Goal: Information Seeking & Learning: Learn about a topic

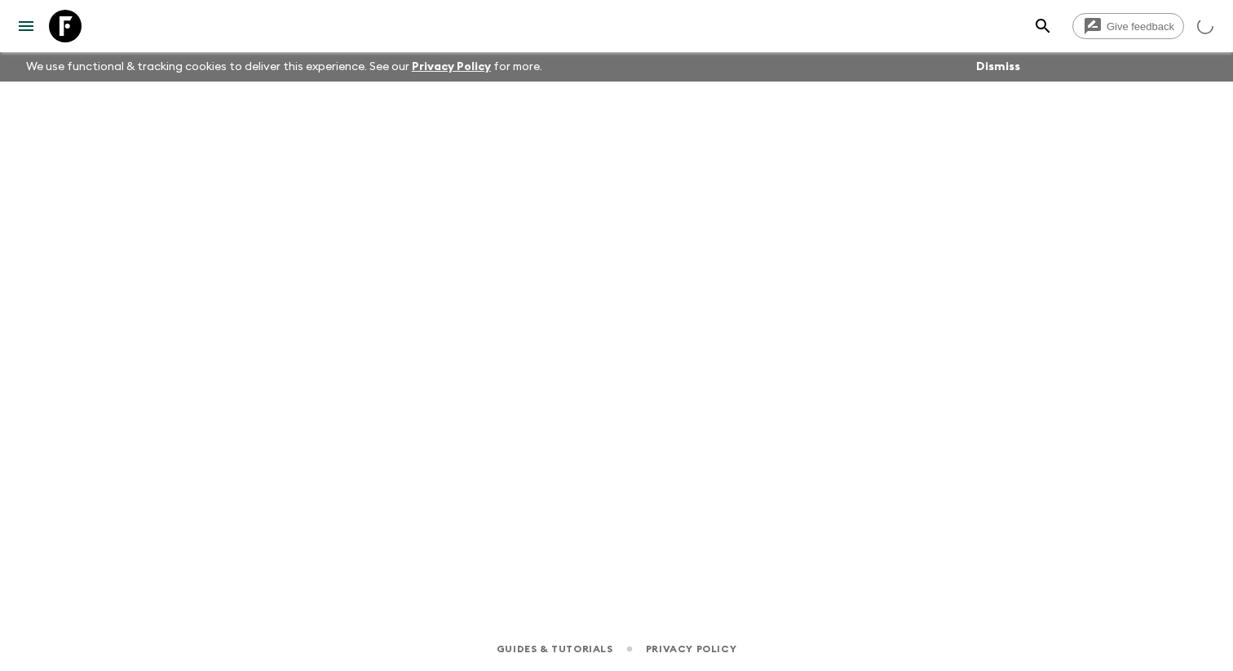
click at [20, 27] on icon "menu" at bounding box center [26, 26] width 20 height 20
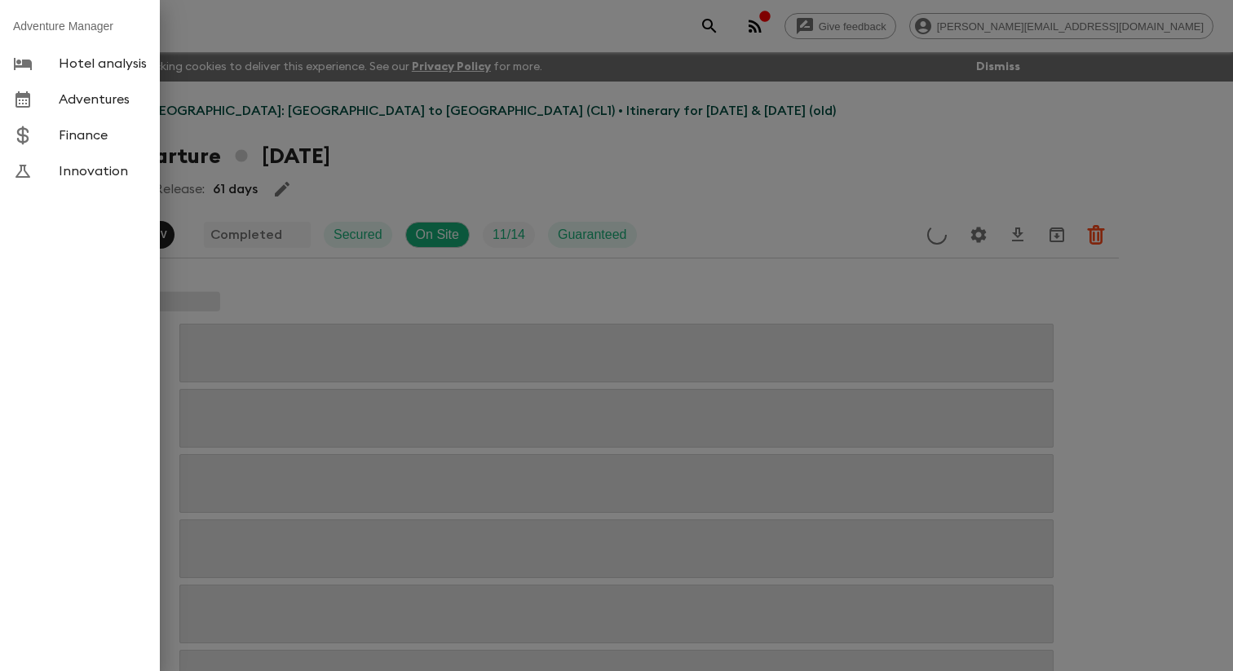
click at [78, 117] on link "Adventures" at bounding box center [80, 100] width 160 height 36
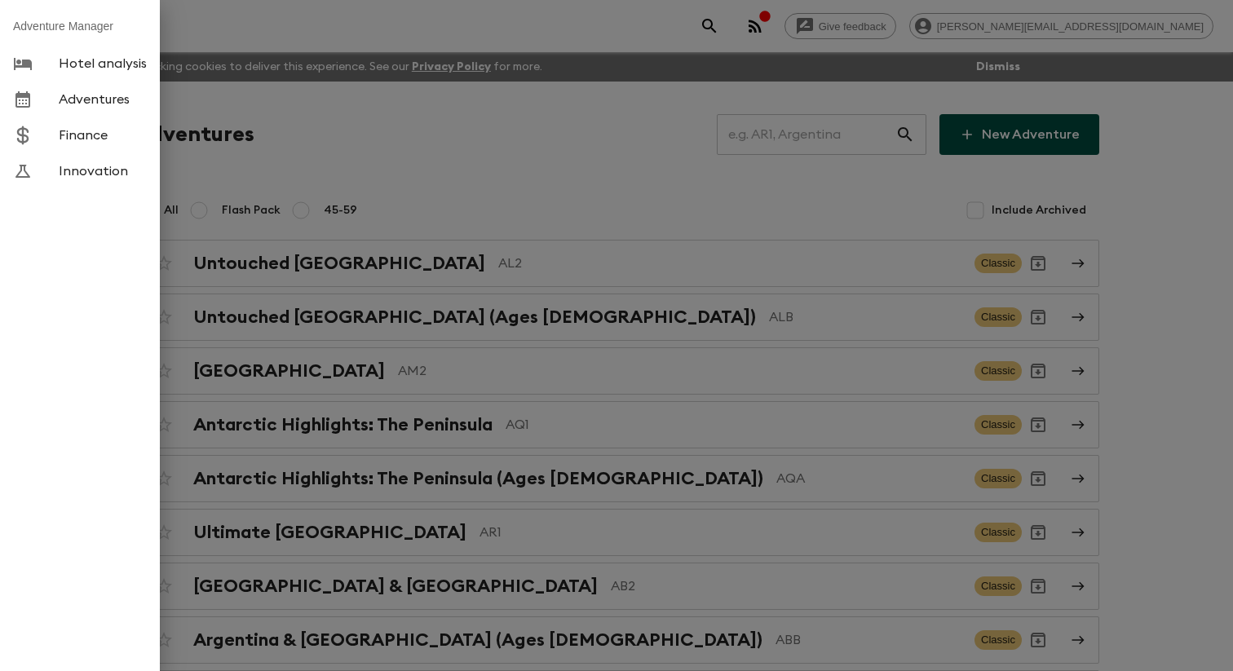
click at [275, 197] on div at bounding box center [616, 335] width 1233 height 671
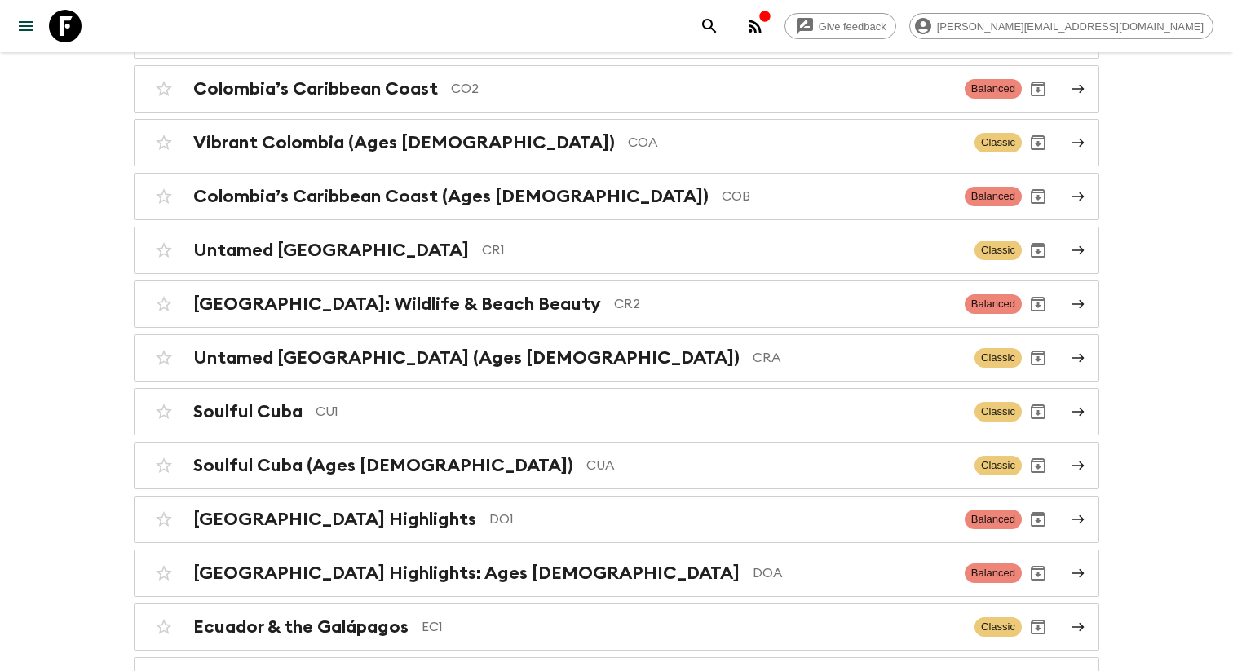
scroll to position [3986, 0]
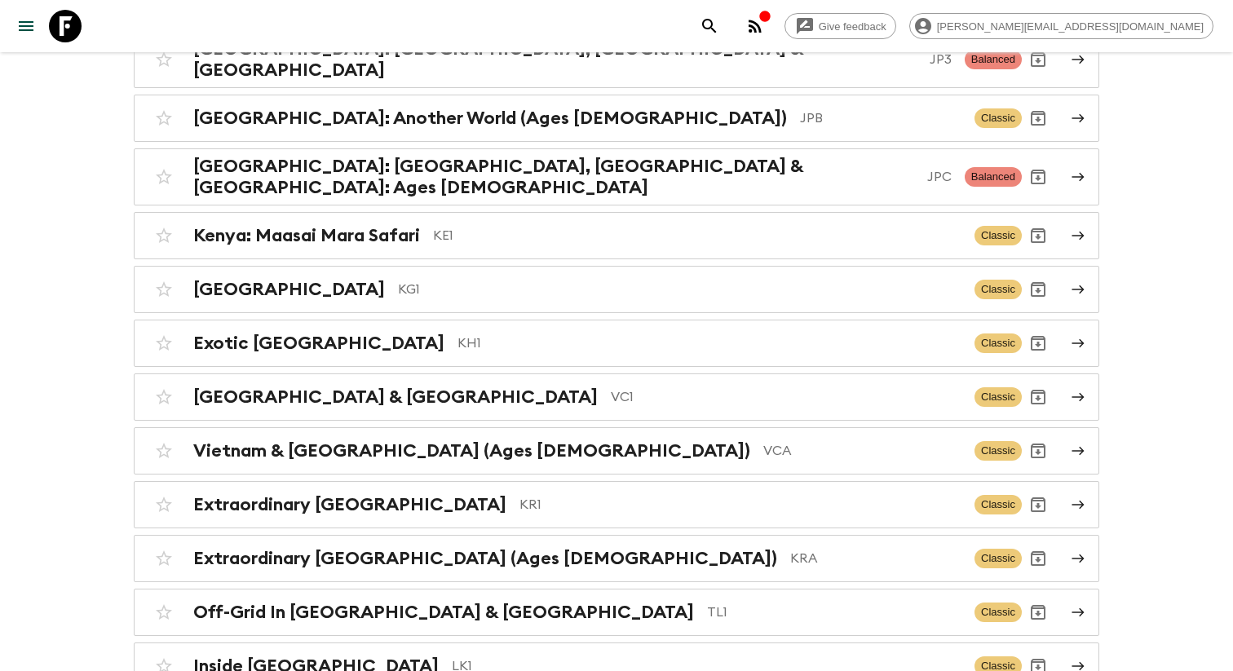
click at [310, 11] on h2 "Japan: Another World" at bounding box center [354, 0] width 323 height 21
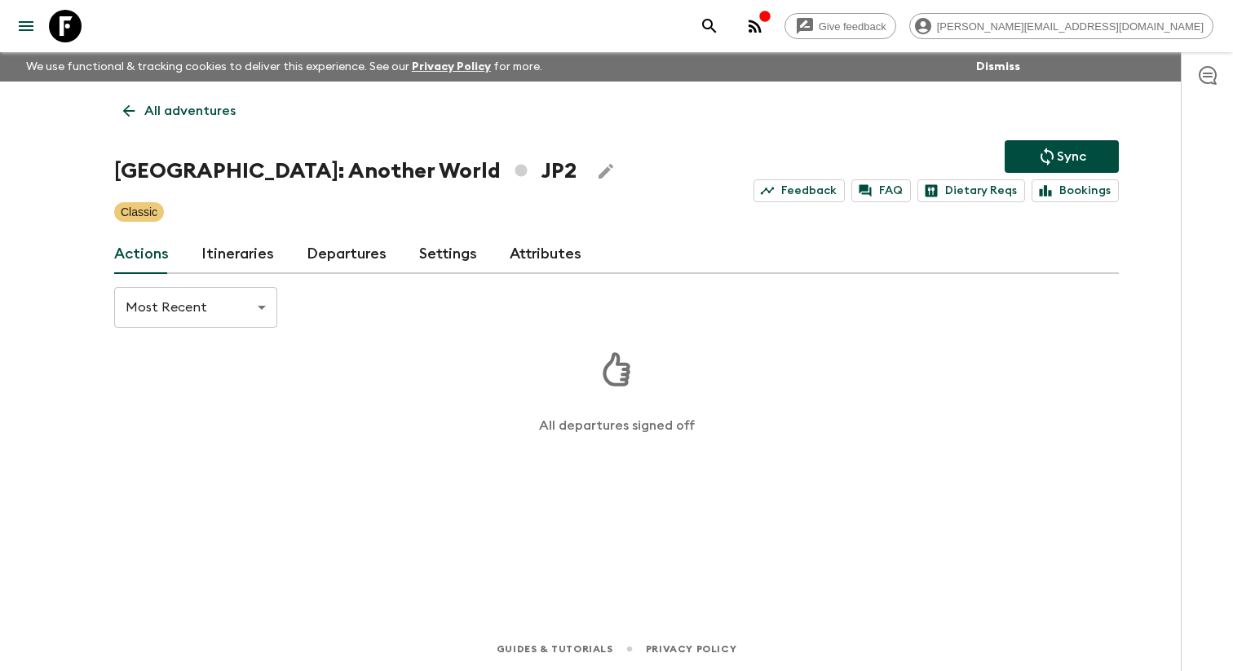
click at [224, 249] on link "Itineraries" at bounding box center [237, 254] width 73 height 39
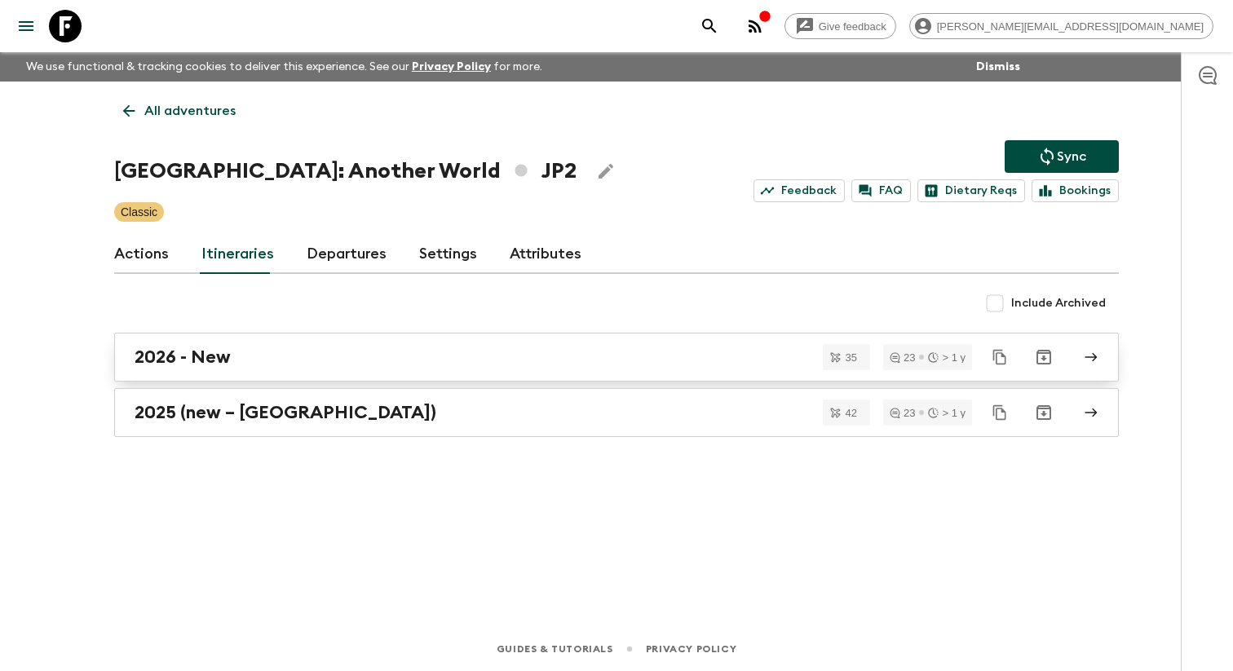
click at [200, 381] on link "2026 - New" at bounding box center [616, 357] width 1005 height 49
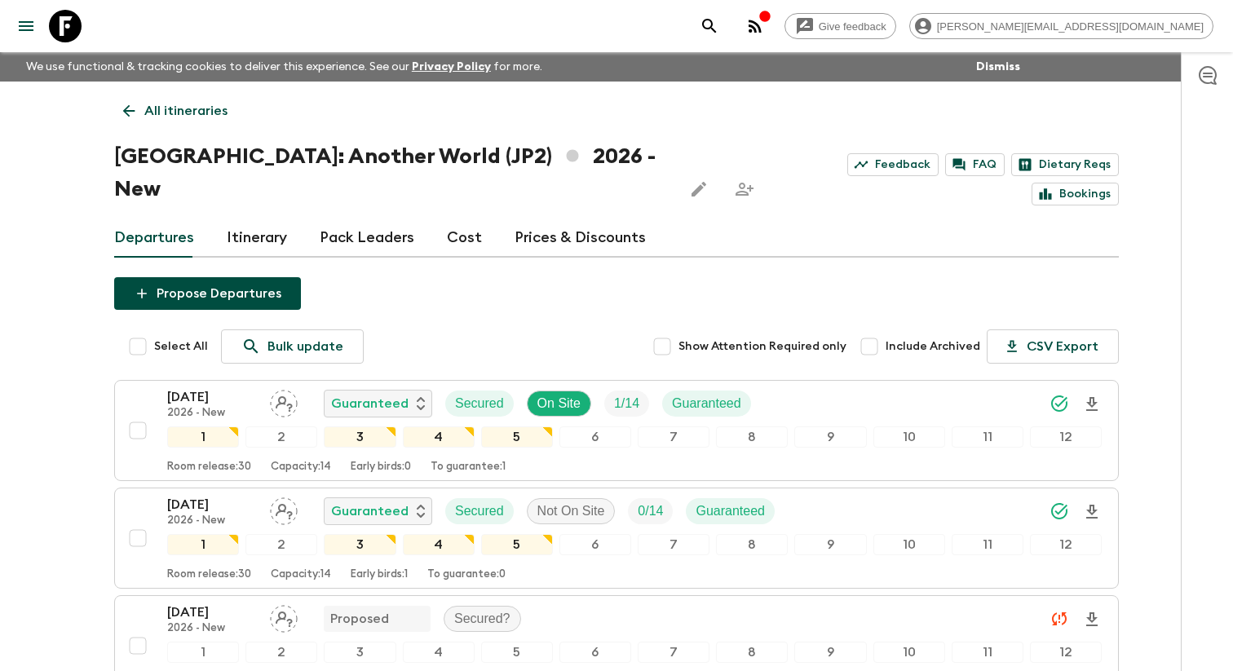
click at [263, 222] on link "Itinerary" at bounding box center [257, 238] width 60 height 39
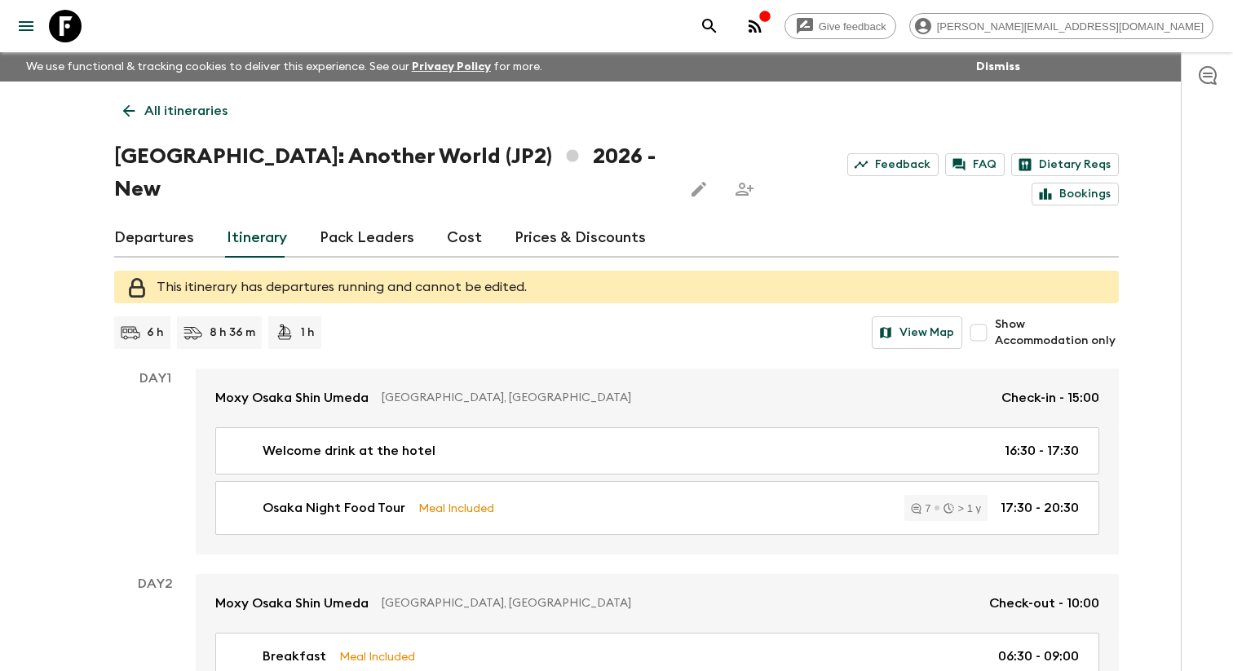
click at [979, 316] on input "Show Accommodation only" at bounding box center [978, 332] width 33 height 33
checkbox input "true"
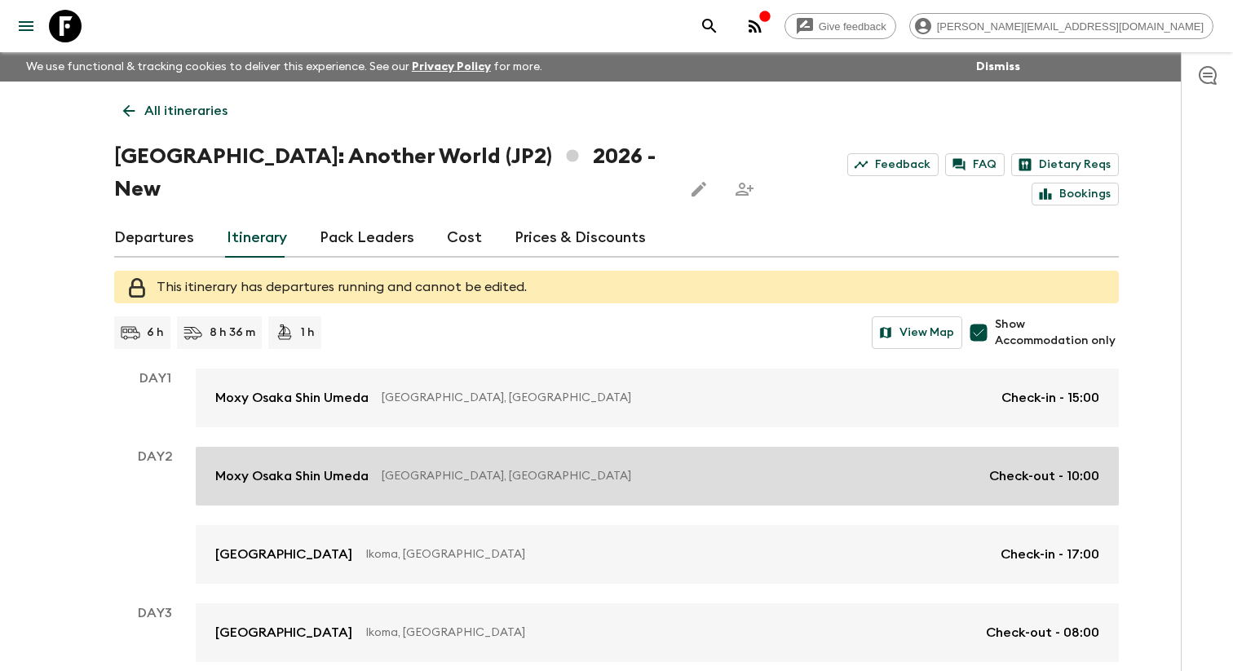
click at [521, 468] on p "Osaka, Japan" at bounding box center [679, 476] width 595 height 16
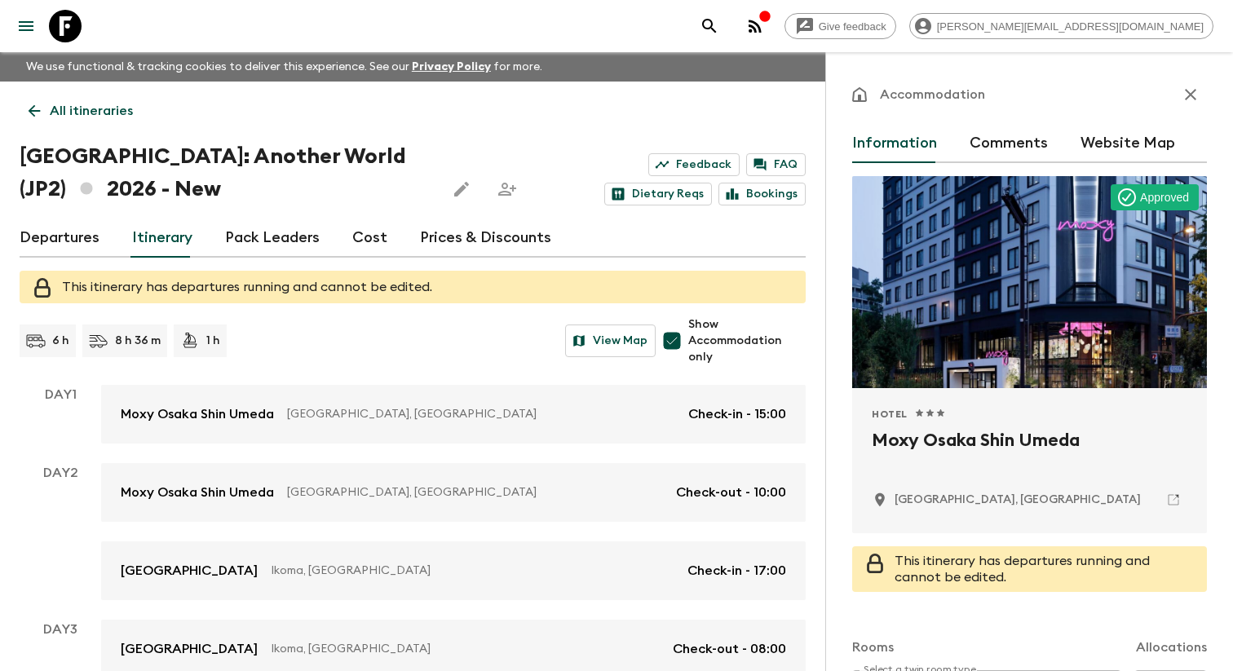
click at [534, 564] on p "Ikoma, Japan" at bounding box center [473, 571] width 404 height 16
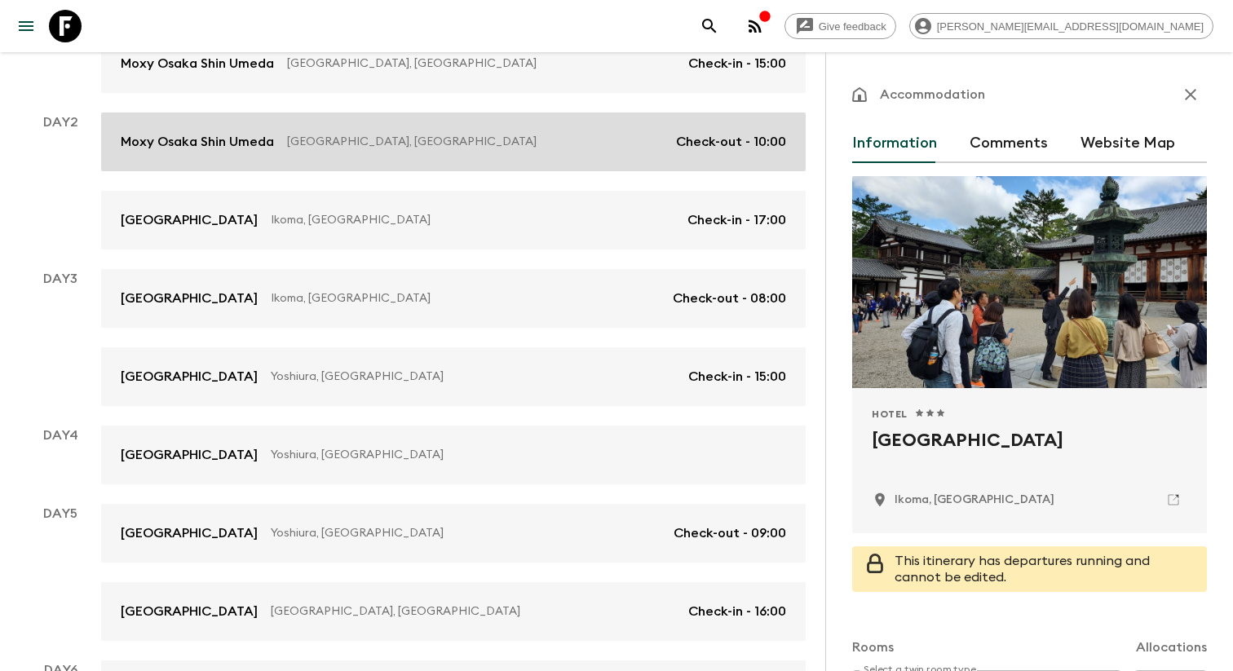
scroll to position [364, 0]
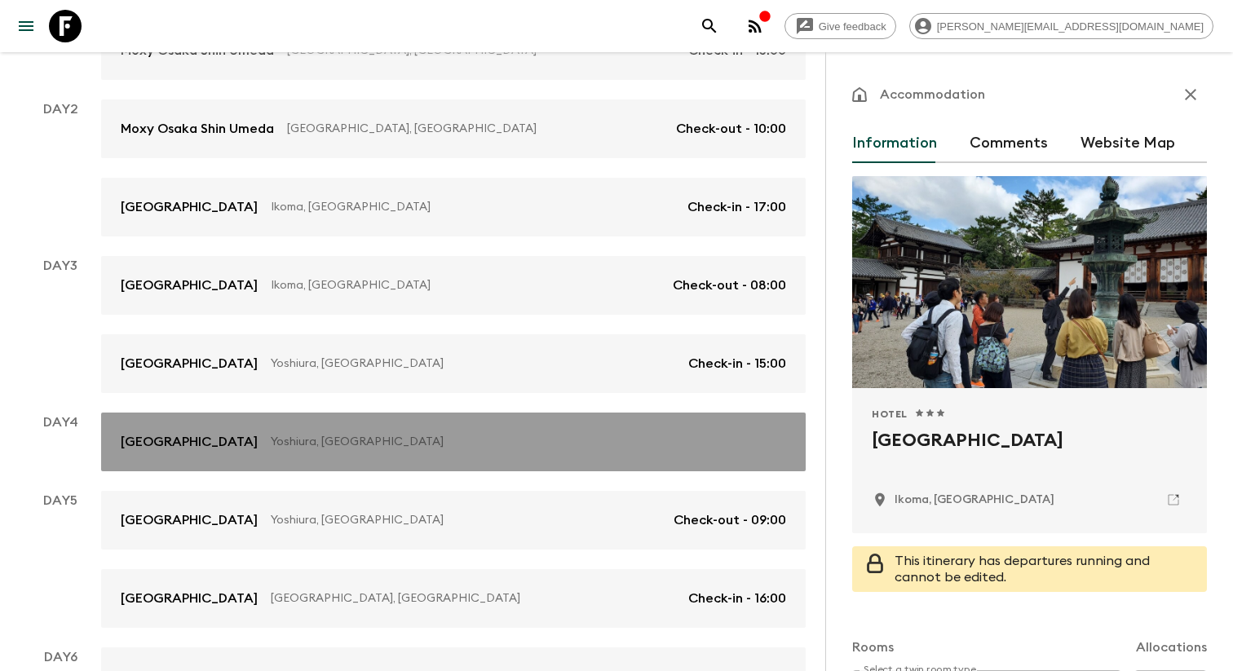
click at [560, 458] on link "Hotel Intergate Hiroshima Yoshiura, Japan" at bounding box center [453, 442] width 705 height 59
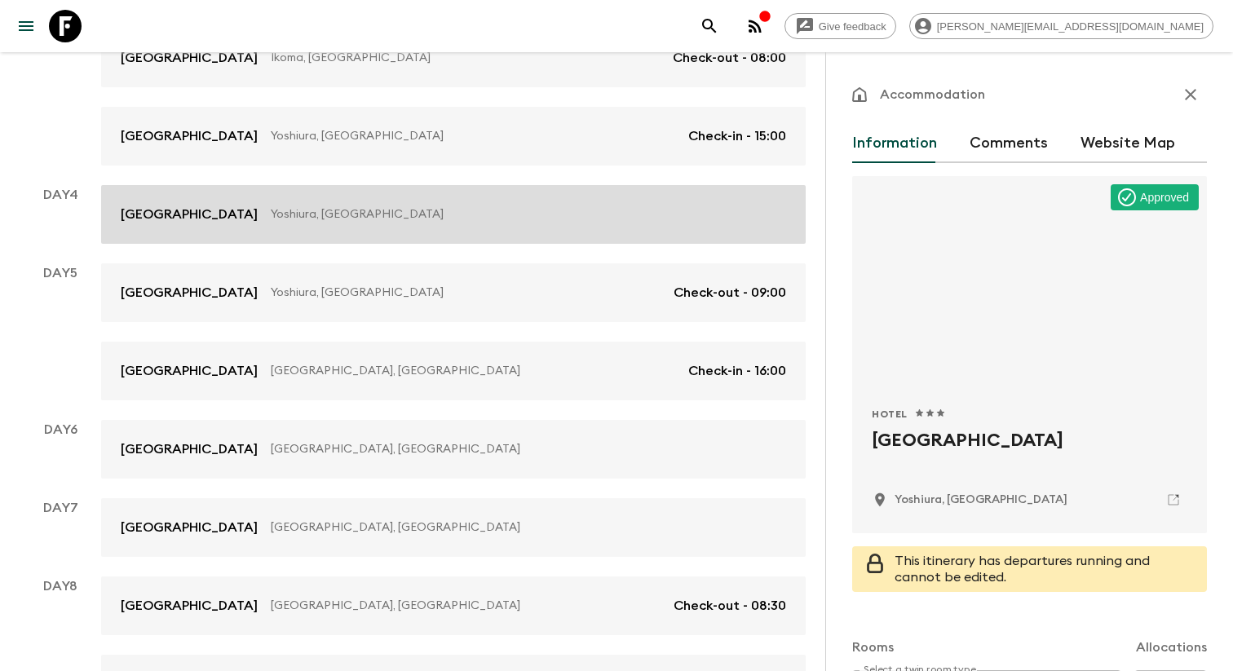
scroll to position [599, 0]
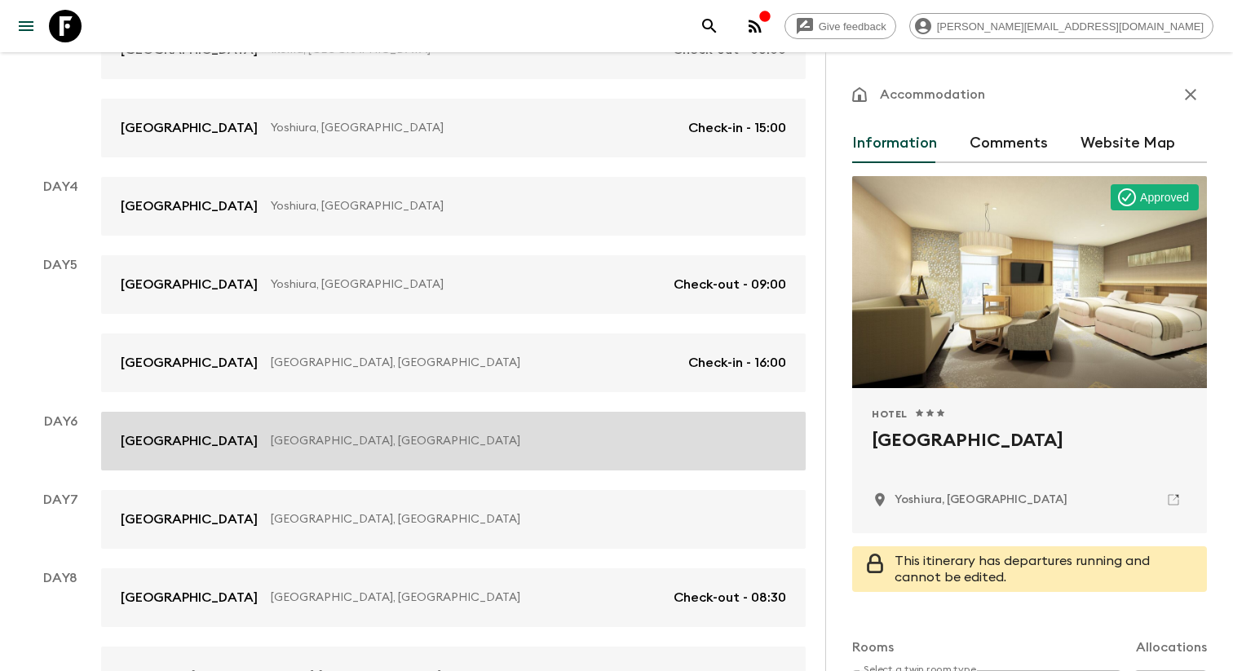
click at [561, 458] on link "Hyatt Place Kyoto Kyoto, Japan" at bounding box center [453, 441] width 705 height 59
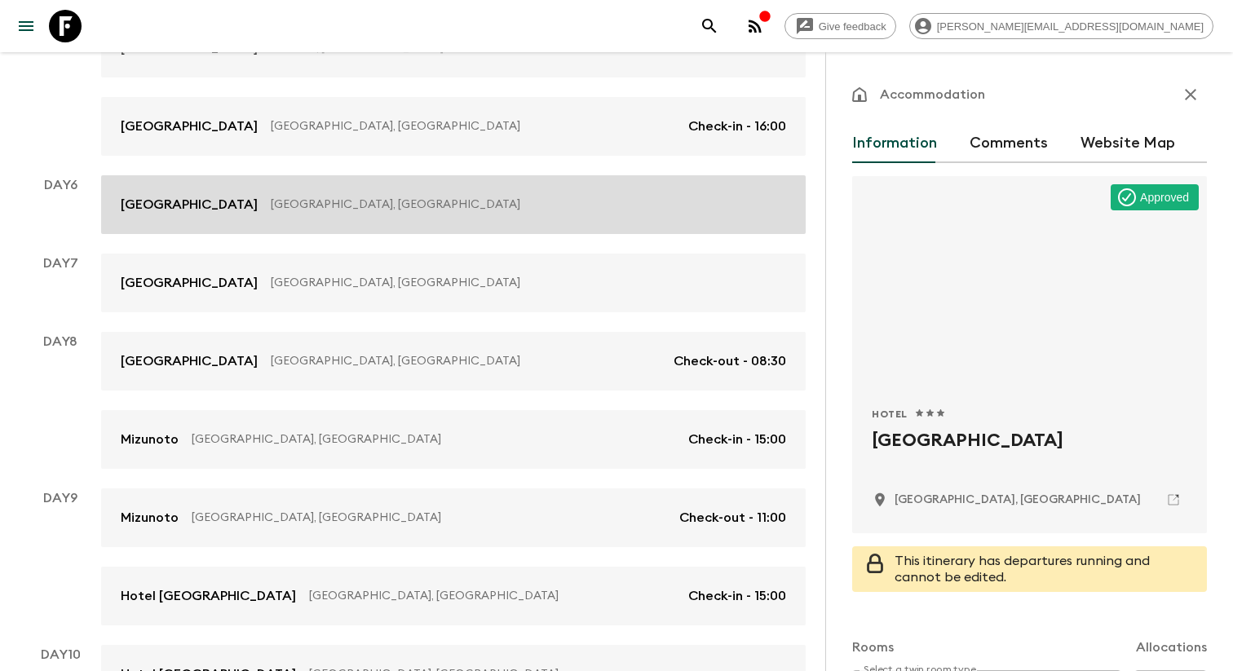
scroll to position [835, 0]
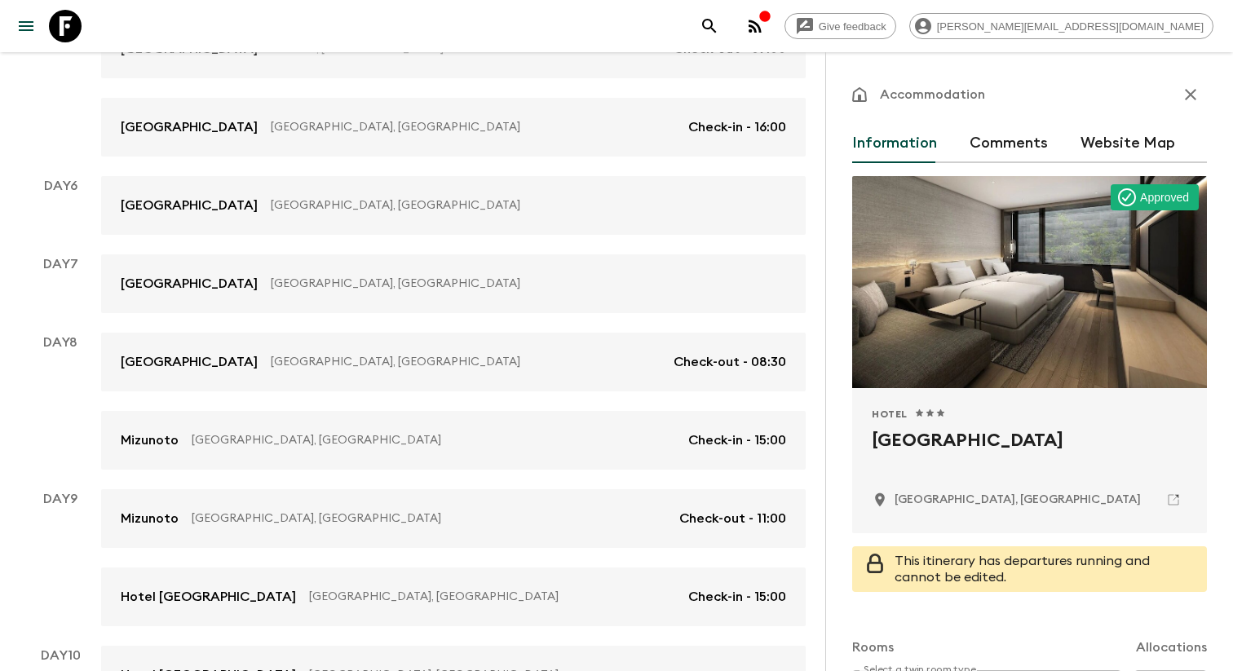
click at [555, 471] on div "Day 1 Moxy Osaka Shin Umeda Osaka, Japan Check-in - 15:00 Day 2 Moxy Osaka Shin…" at bounding box center [413, 205] width 786 height 1311
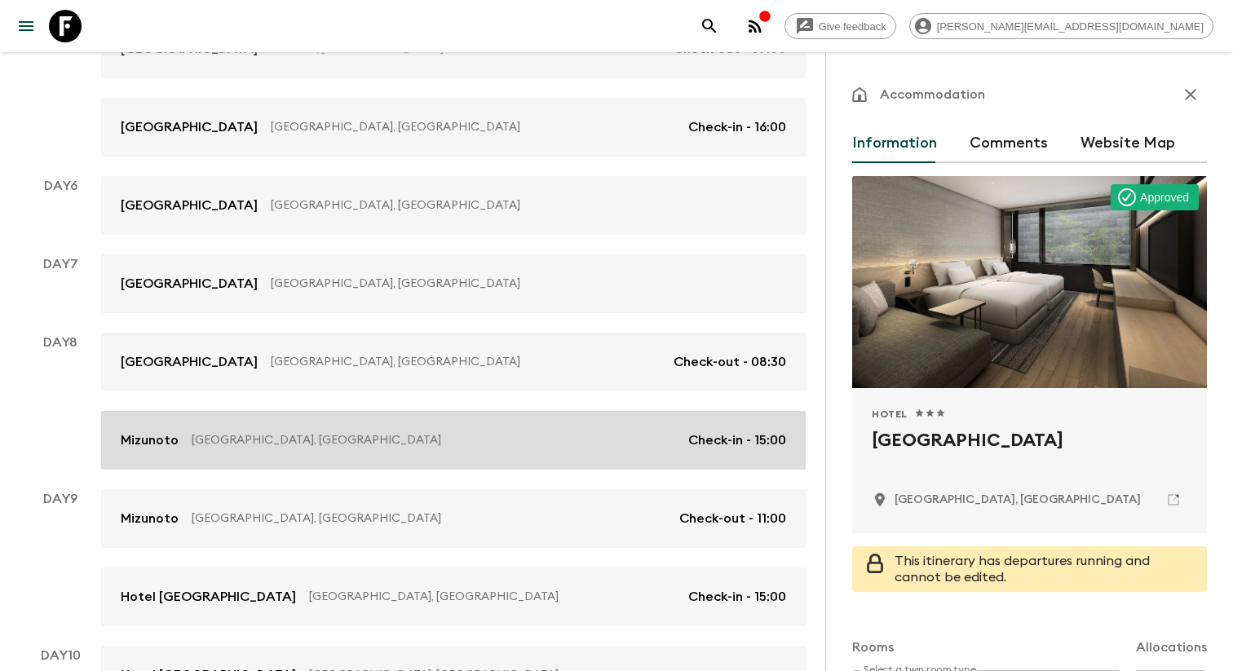
click at [552, 450] on div "Mizunoto Hakone, Japan Check-in - 15:00" at bounding box center [453, 441] width 665 height 20
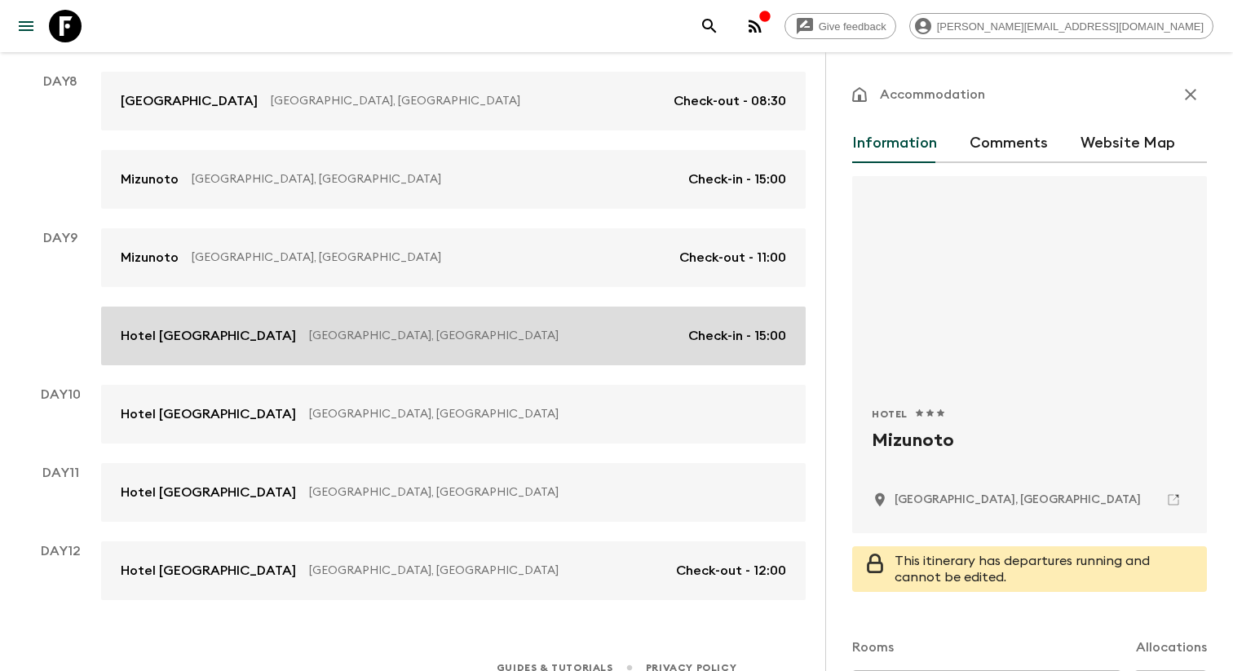
scroll to position [1104, 0]
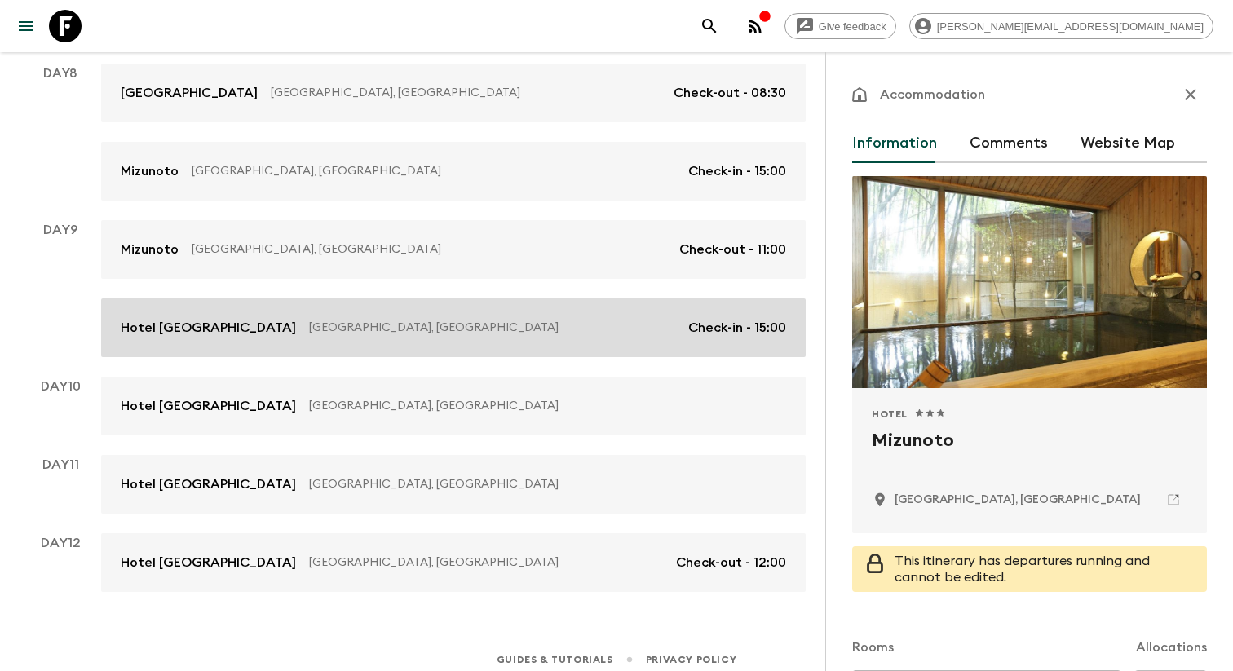
click at [511, 352] on link "Hotel Monterey Ginza Tokyo, Japan Check-in - 15:00" at bounding box center [453, 327] width 705 height 59
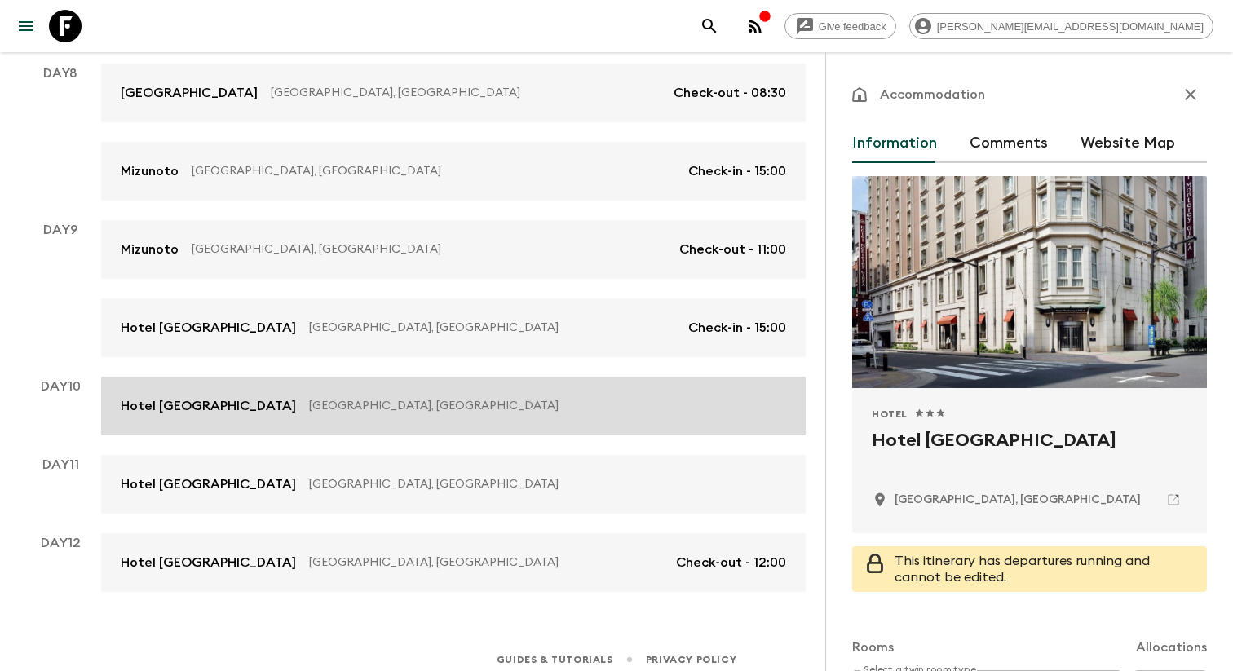
click at [489, 432] on link "Hotel Monterey Ginza Tokyo, Japan" at bounding box center [453, 406] width 705 height 59
click at [486, 424] on link "Hotel Monterey Ginza Tokyo, Japan" at bounding box center [453, 406] width 705 height 59
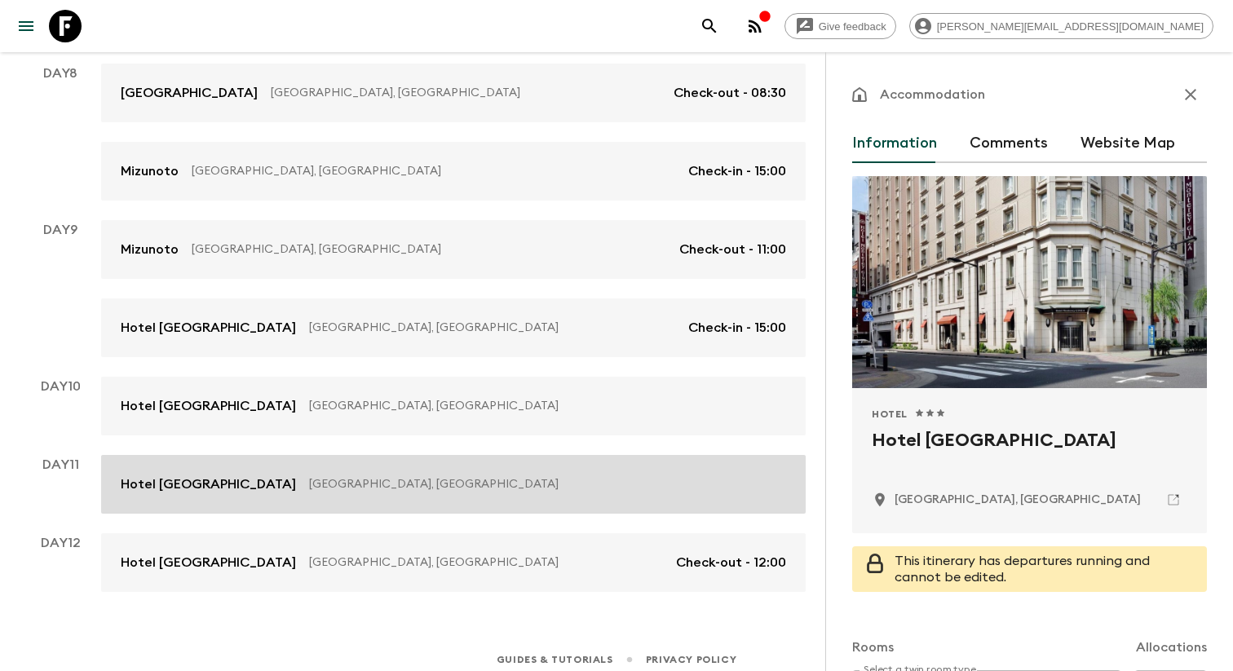
click at [484, 467] on link "Hotel Monterey Ginza Tokyo, Japan" at bounding box center [453, 484] width 705 height 59
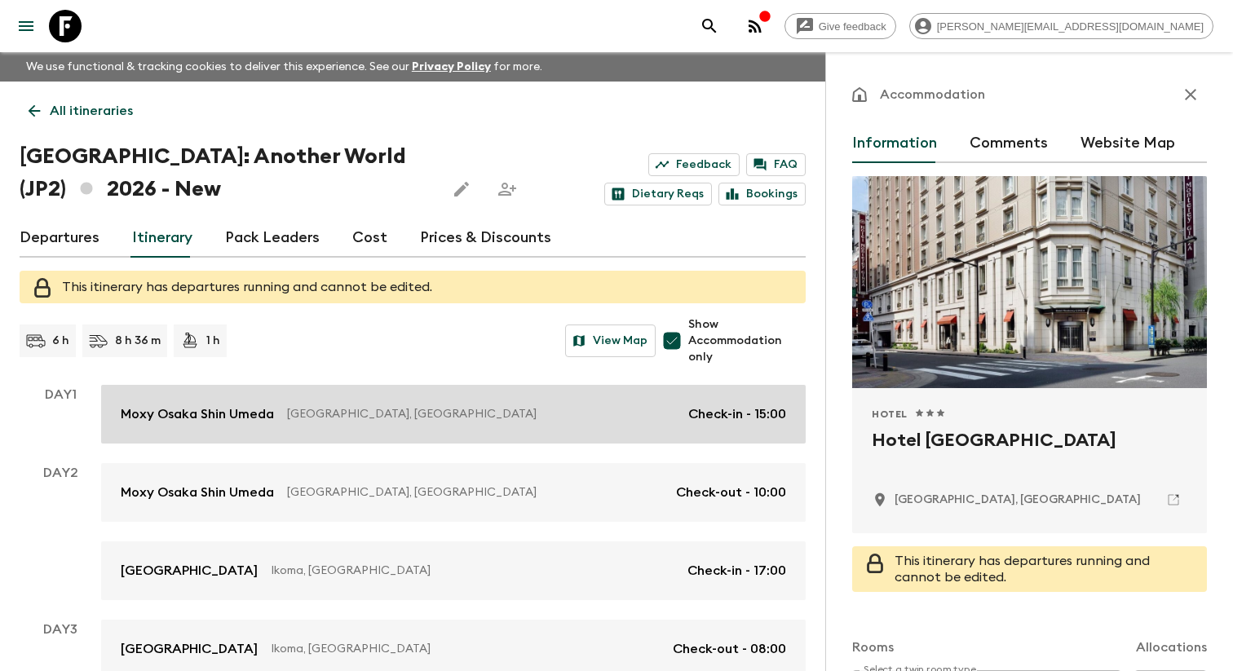
click at [480, 399] on link "Moxy Osaka Shin Umeda Osaka, Japan Check-in - 15:00" at bounding box center [453, 414] width 705 height 59
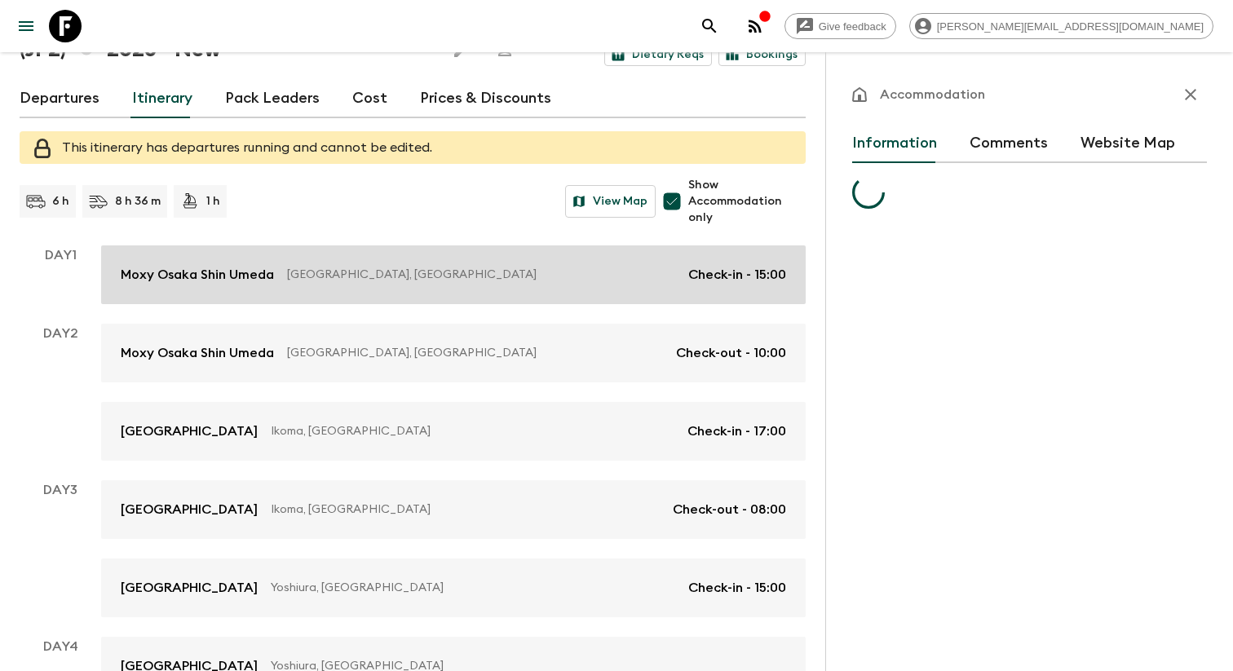
scroll to position [142, 0]
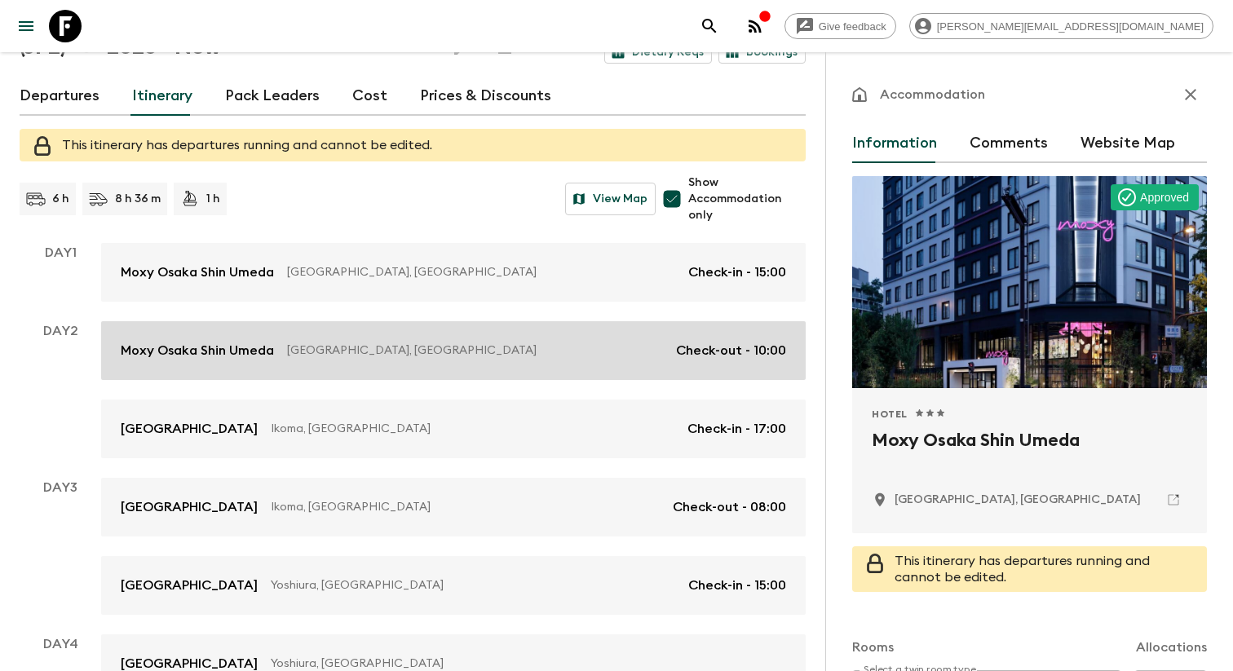
click at [555, 342] on div "Moxy Osaka Shin Umeda Osaka, Japan Check-out - 10:00" at bounding box center [453, 351] width 665 height 20
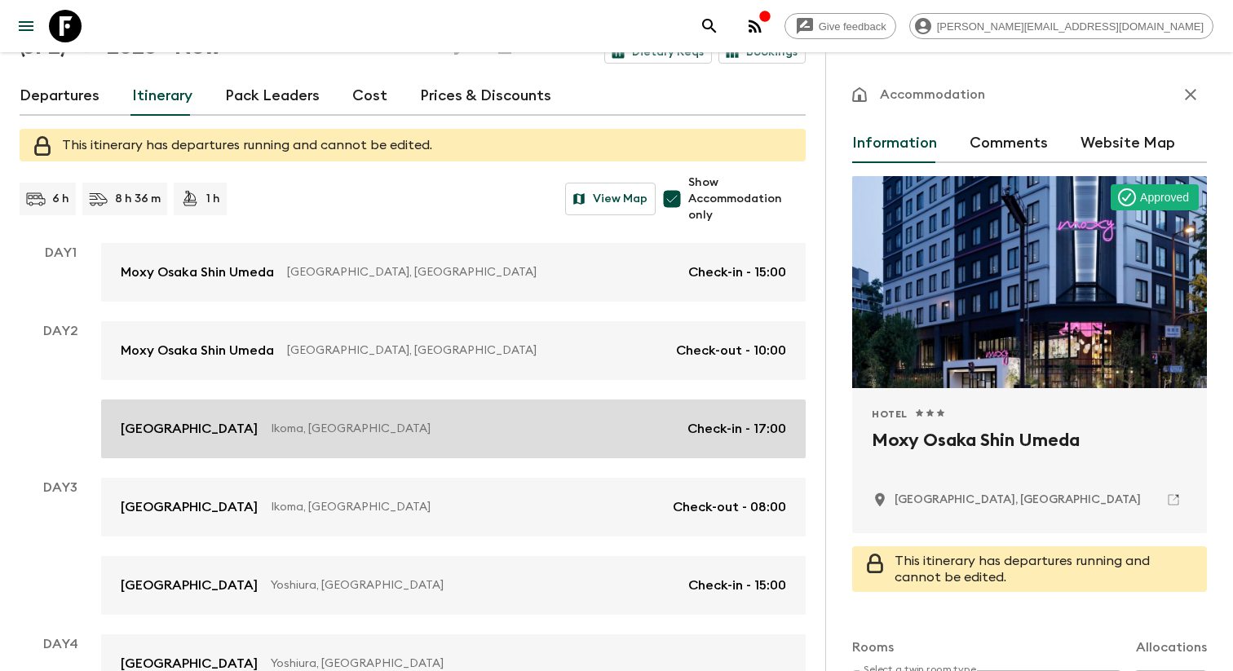
click at [551, 434] on p "Ikoma, Japan" at bounding box center [473, 429] width 404 height 16
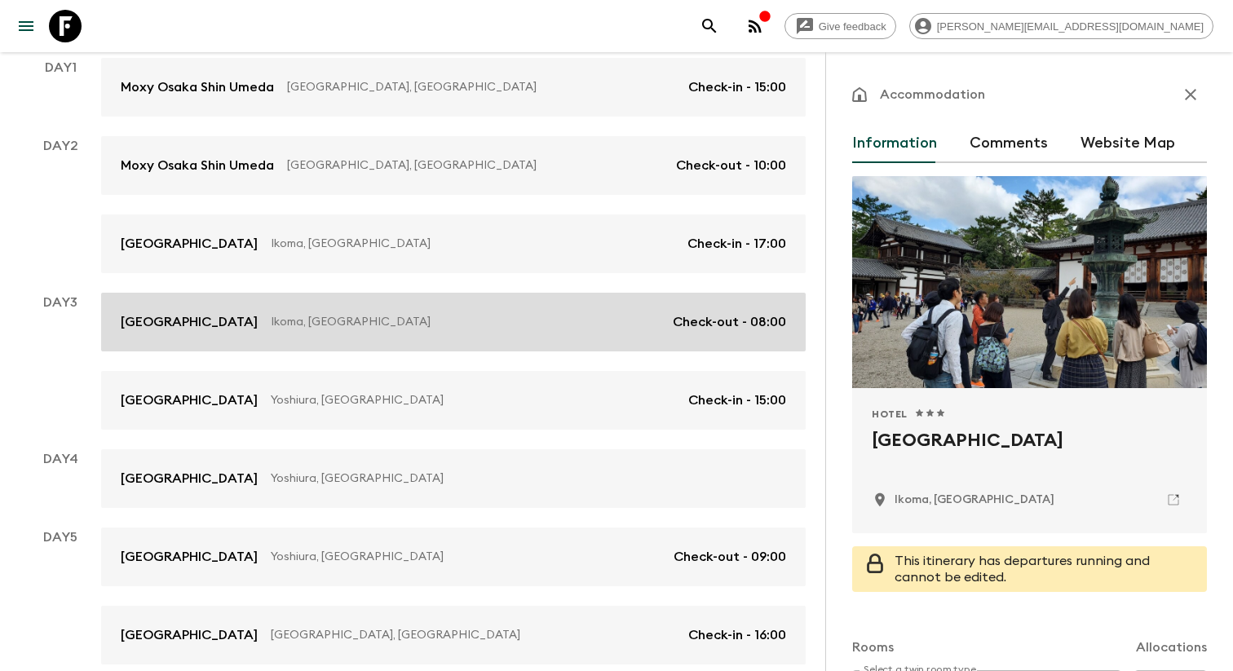
scroll to position [335, 0]
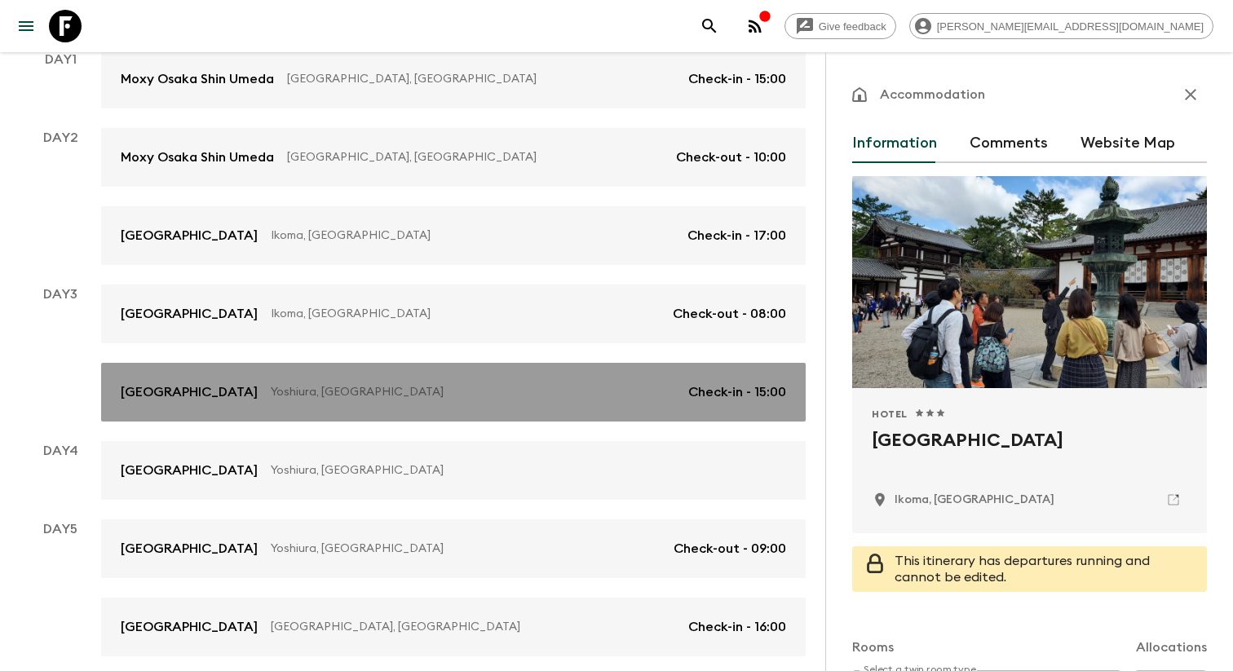
click at [586, 396] on p "Yoshiura, Japan" at bounding box center [473, 392] width 405 height 16
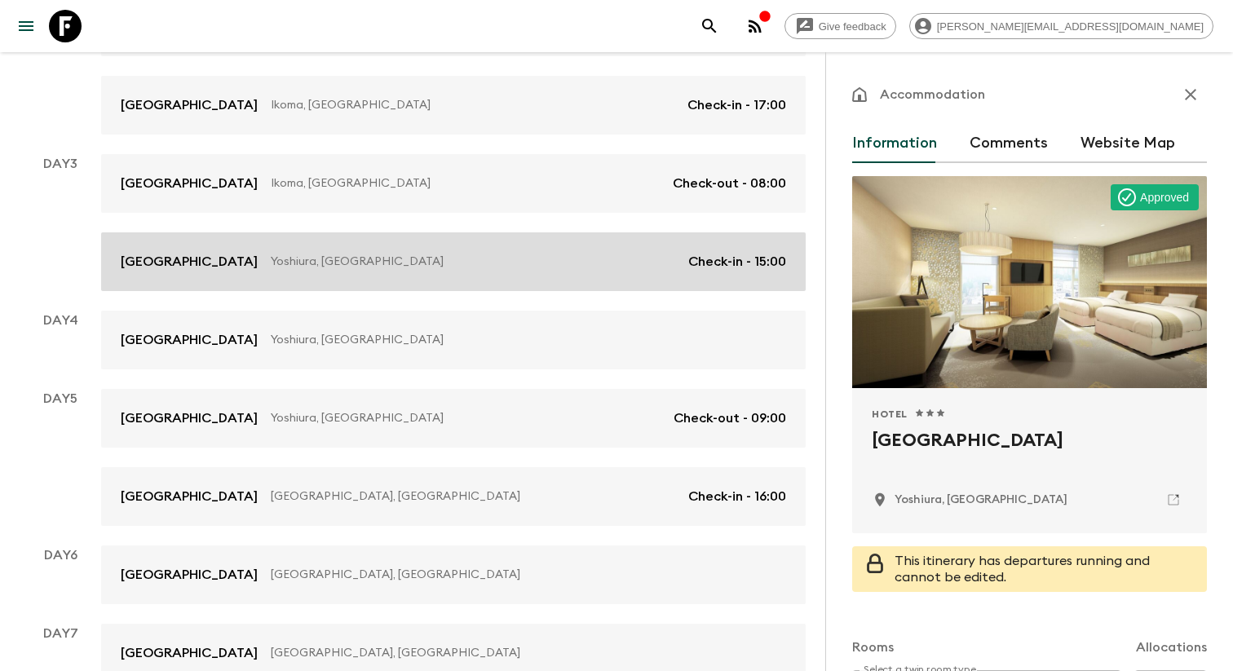
scroll to position [484, 0]
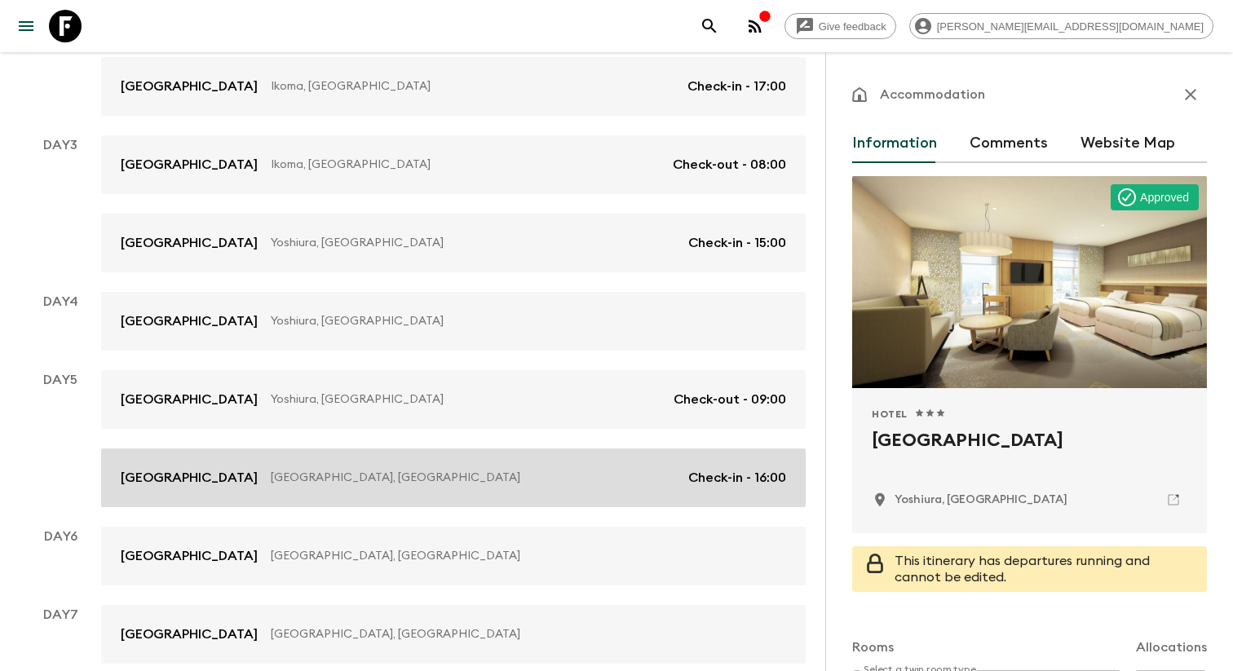
click at [579, 467] on link "Hyatt Place Kyoto Kyoto, Japan Check-in - 16:00" at bounding box center [453, 478] width 705 height 59
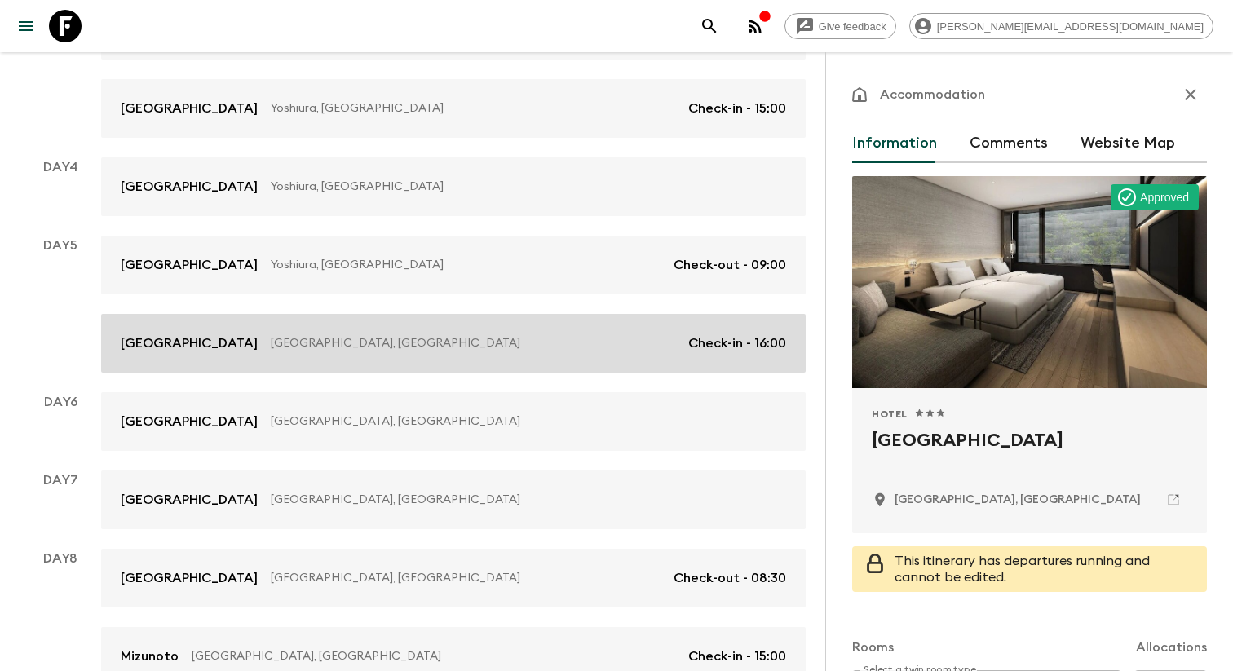
scroll to position [642, 0]
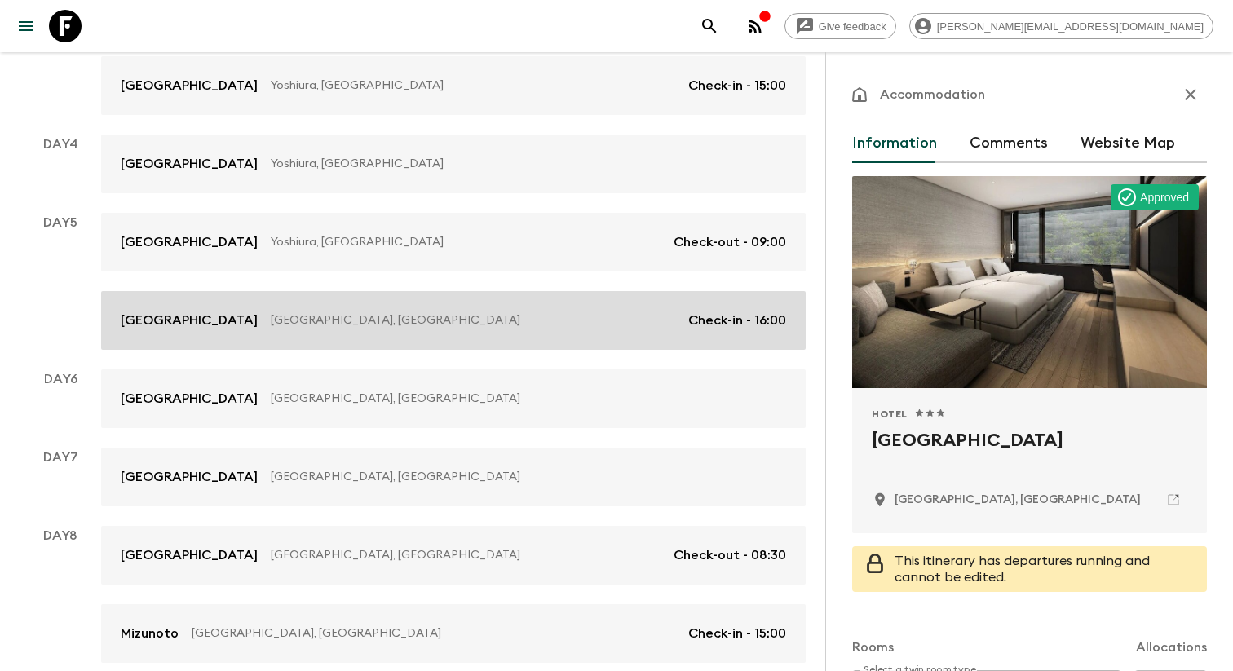
click at [578, 470] on p "Kyoto, Japan" at bounding box center [522, 477] width 502 height 16
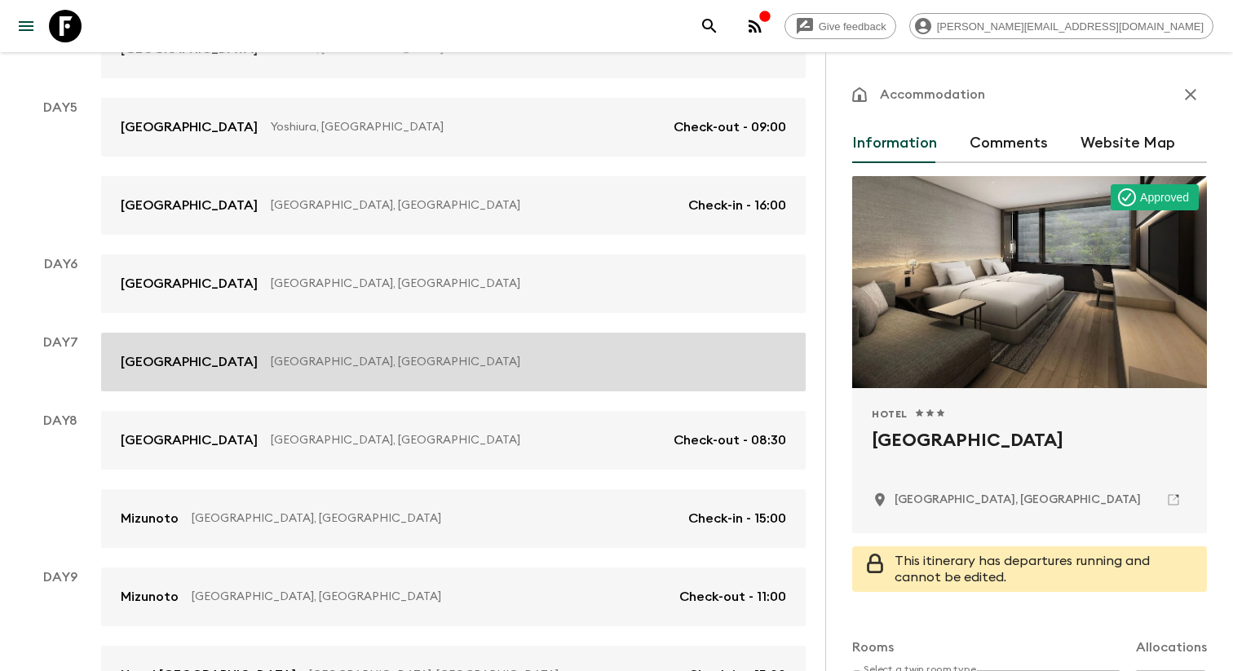
scroll to position [759, 0]
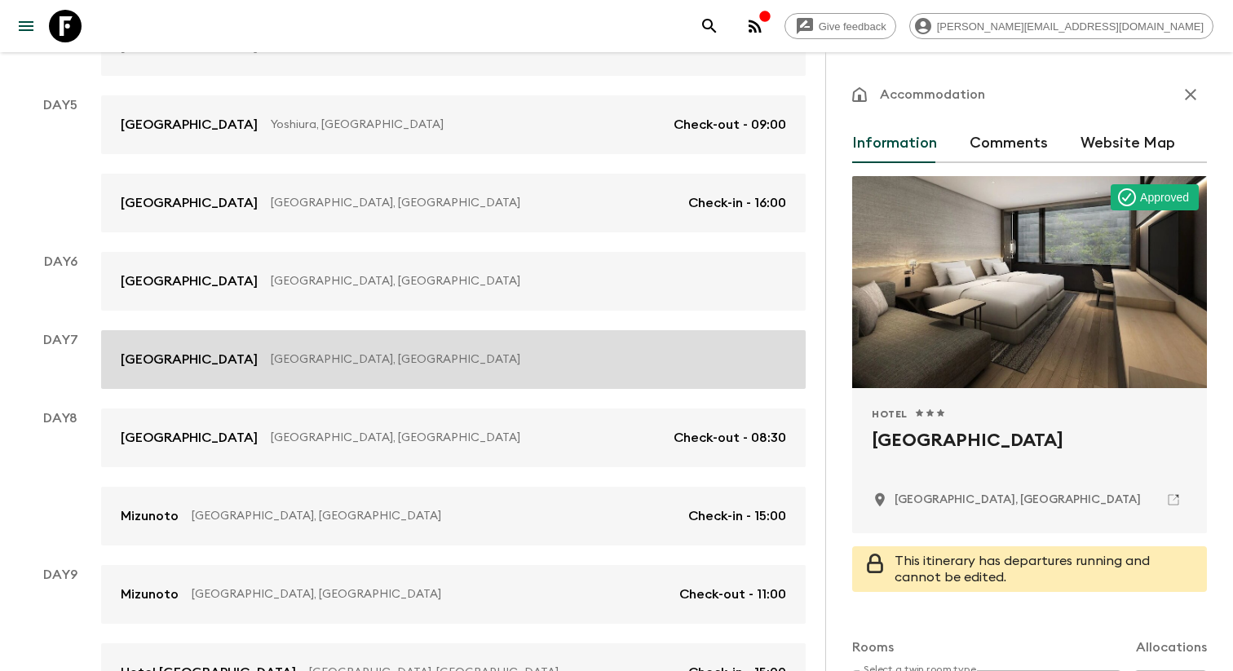
click at [576, 489] on link "Mizunoto Hakone, Japan Check-in - 15:00" at bounding box center [453, 516] width 705 height 59
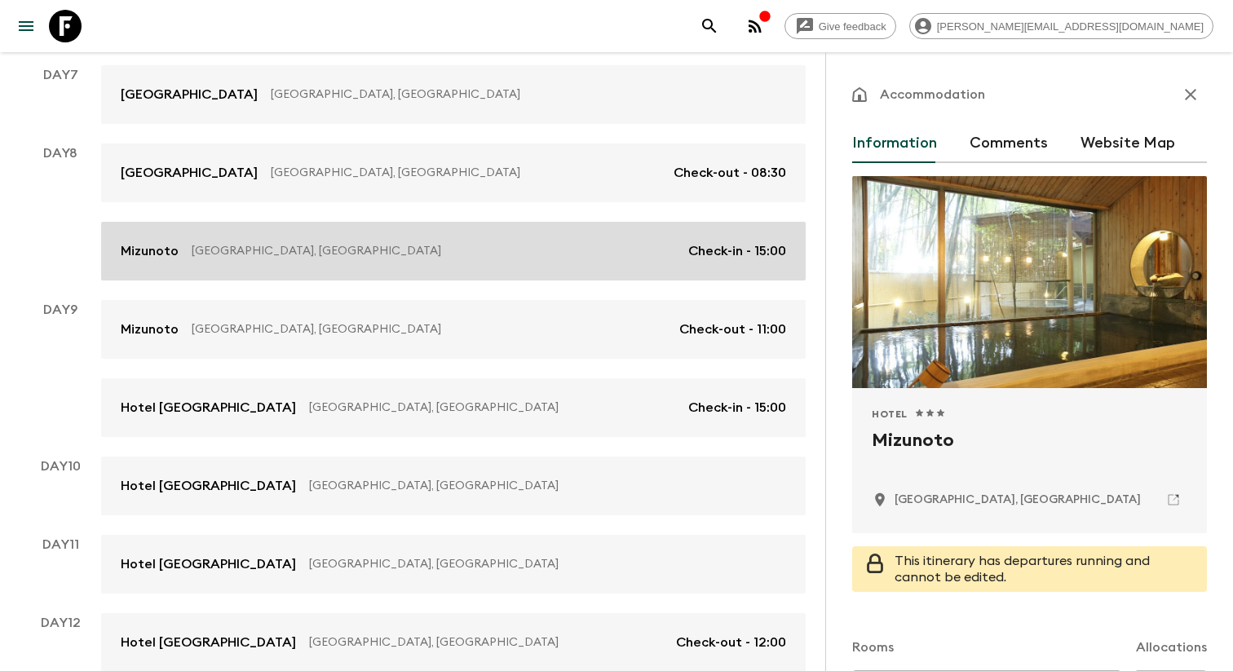
scroll to position [1025, 0]
click at [575, 495] on div "Hotel Monterey Ginza Tokyo, Japan" at bounding box center [453, 485] width 665 height 20
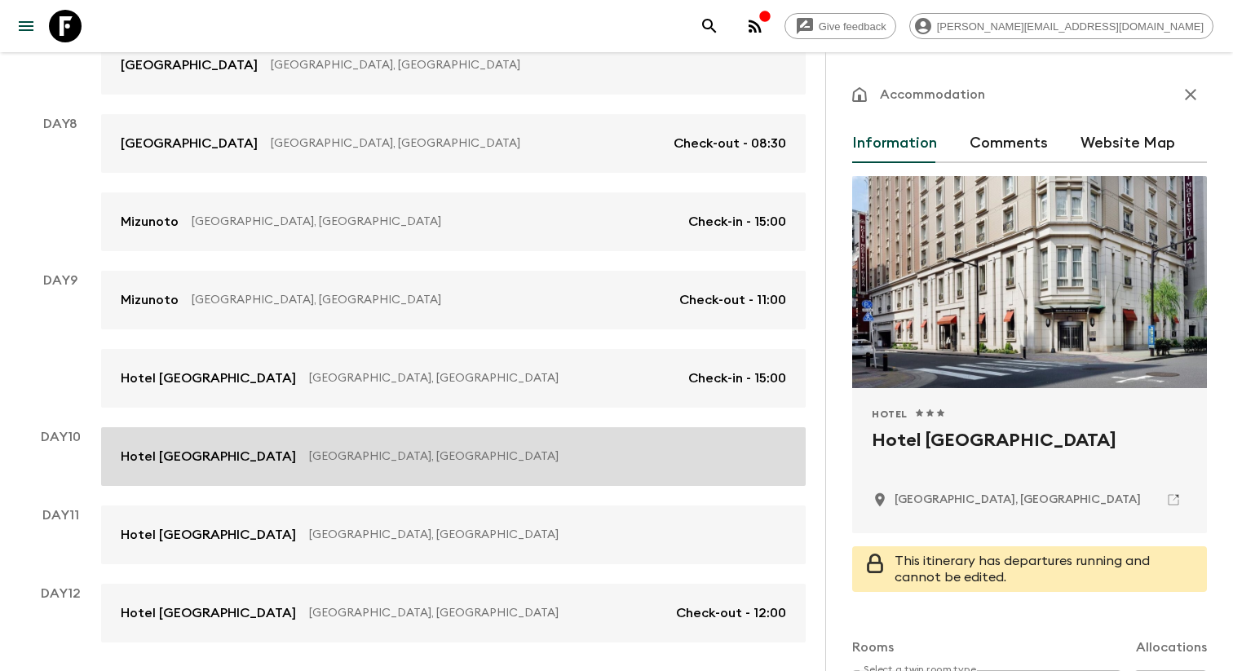
scroll to position [1116, 0]
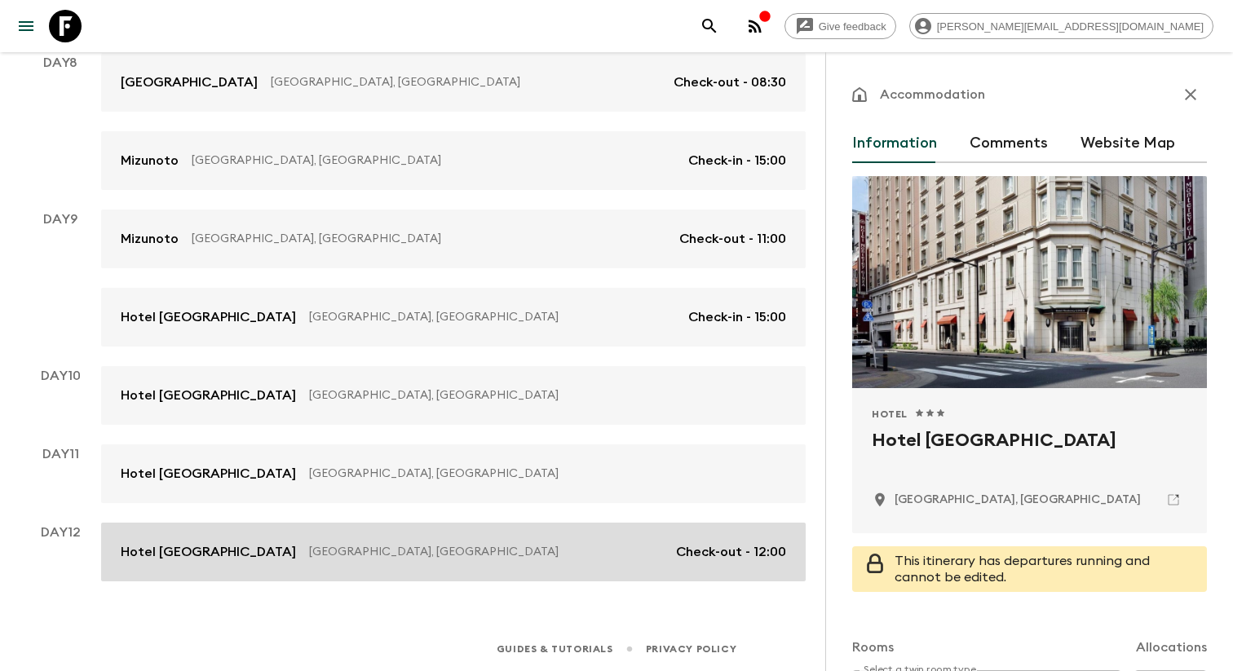
click at [467, 526] on link "Hotel Monterey Ginza Tokyo, Japan Check-out - 12:00" at bounding box center [453, 552] width 705 height 59
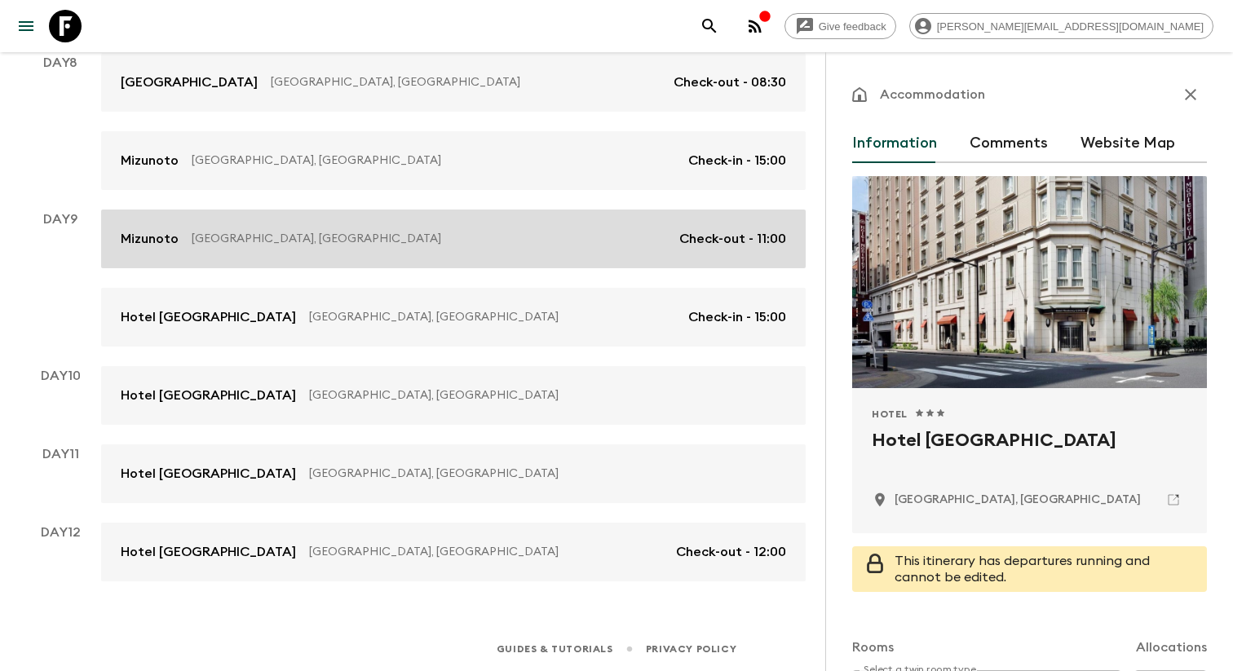
click at [532, 245] on p "Hakone, Japan" at bounding box center [429, 239] width 475 height 16
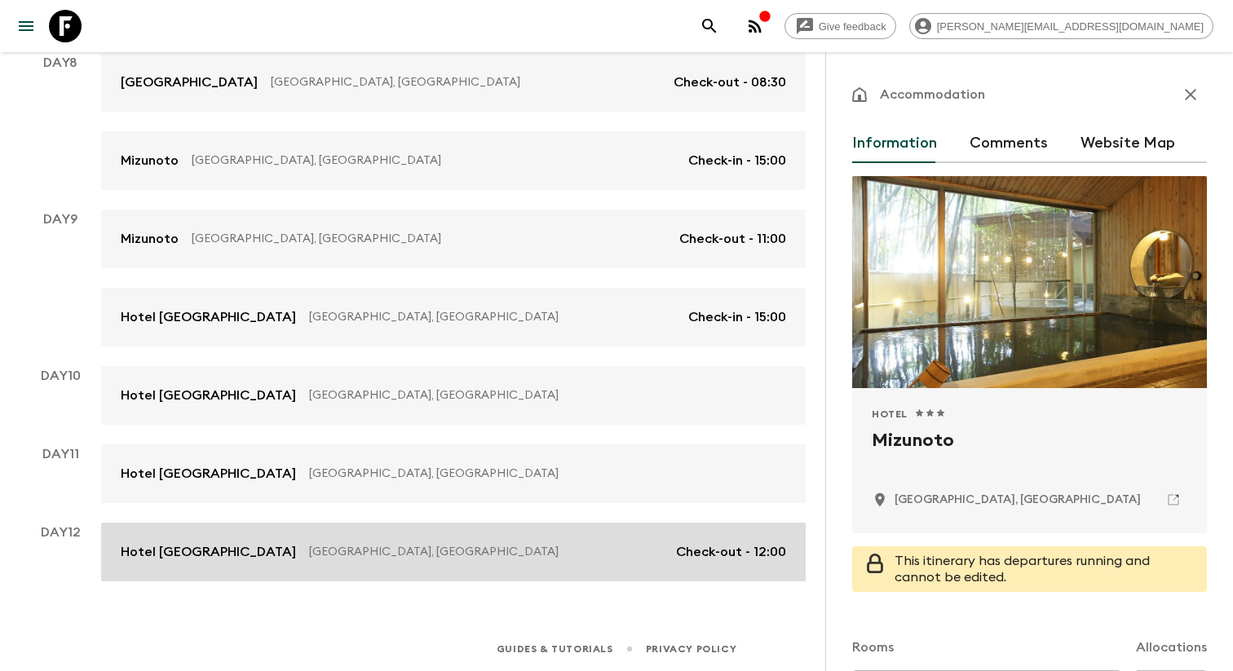
click at [425, 543] on div "Hotel Monterey Ginza Tokyo, Japan Check-out - 12:00" at bounding box center [453, 552] width 665 height 20
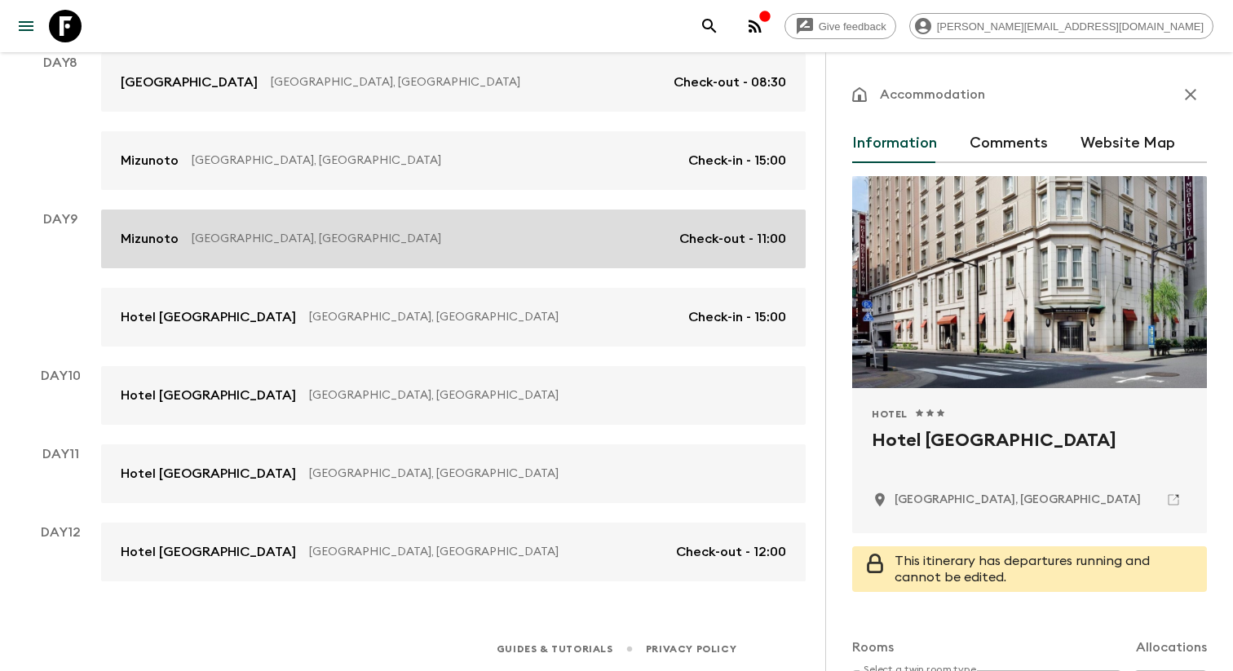
click at [472, 252] on link "Mizunoto Hakone, Japan Check-out - 11:00" at bounding box center [453, 239] width 705 height 59
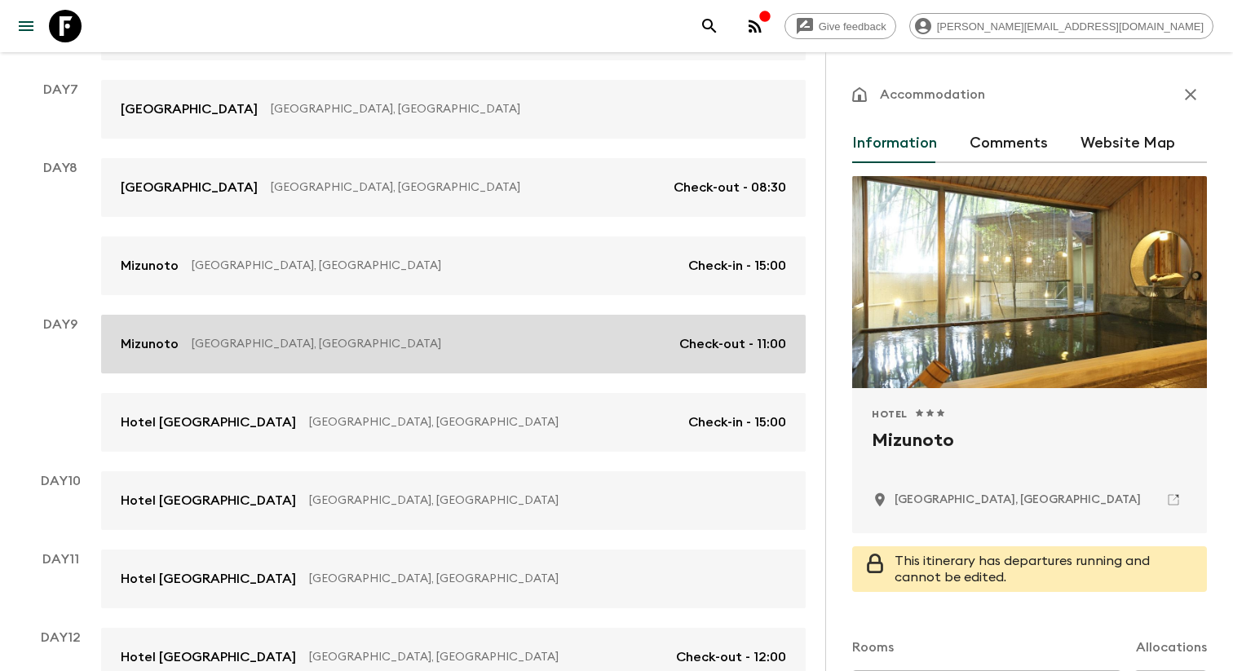
scroll to position [988, 0]
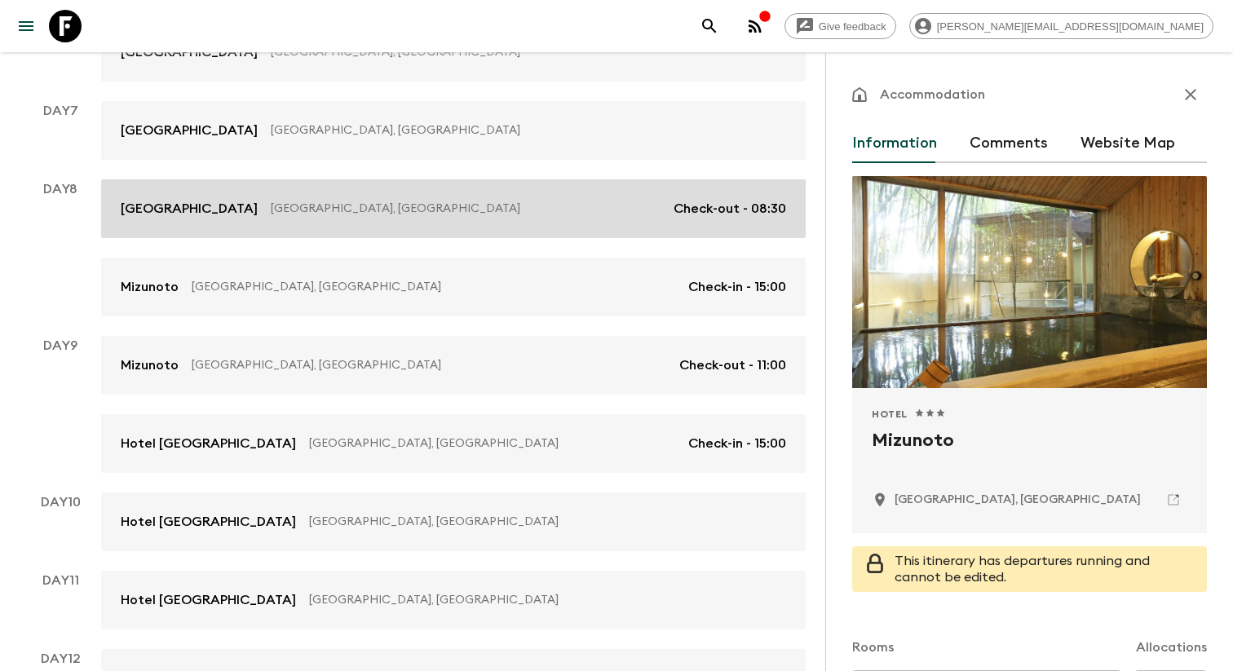
click at [464, 193] on link "Hyatt Place Kyoto Kyoto, Japan Check-out - 08:30" at bounding box center [453, 208] width 705 height 59
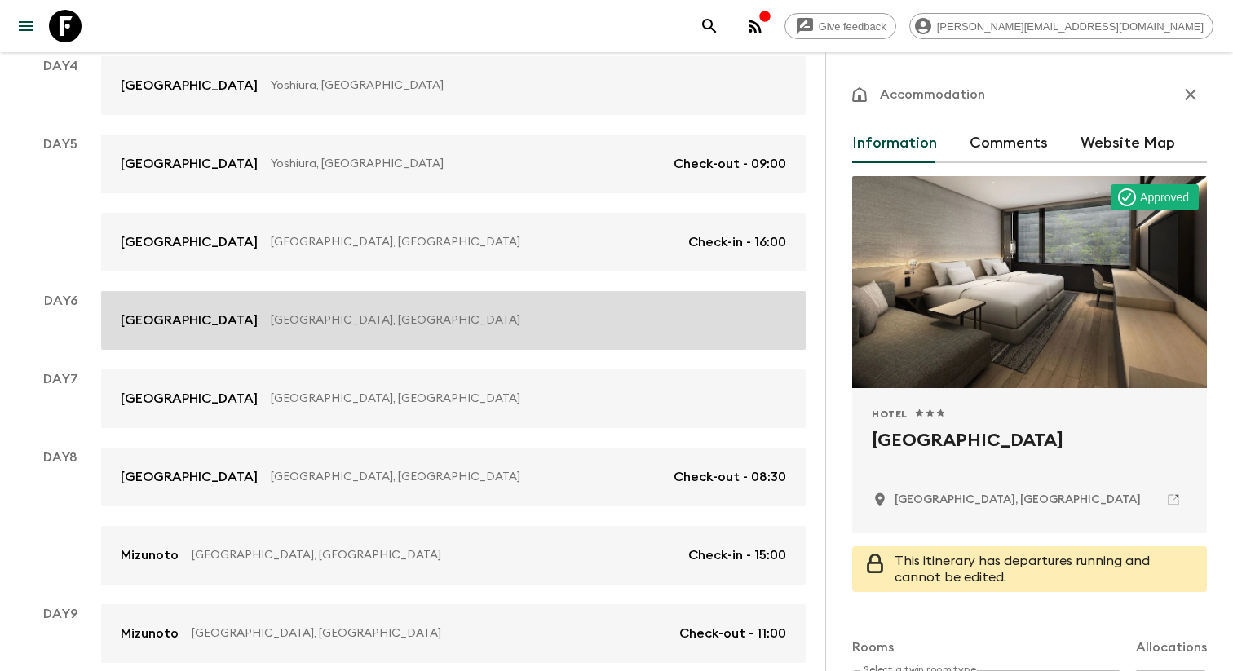
scroll to position [688, 0]
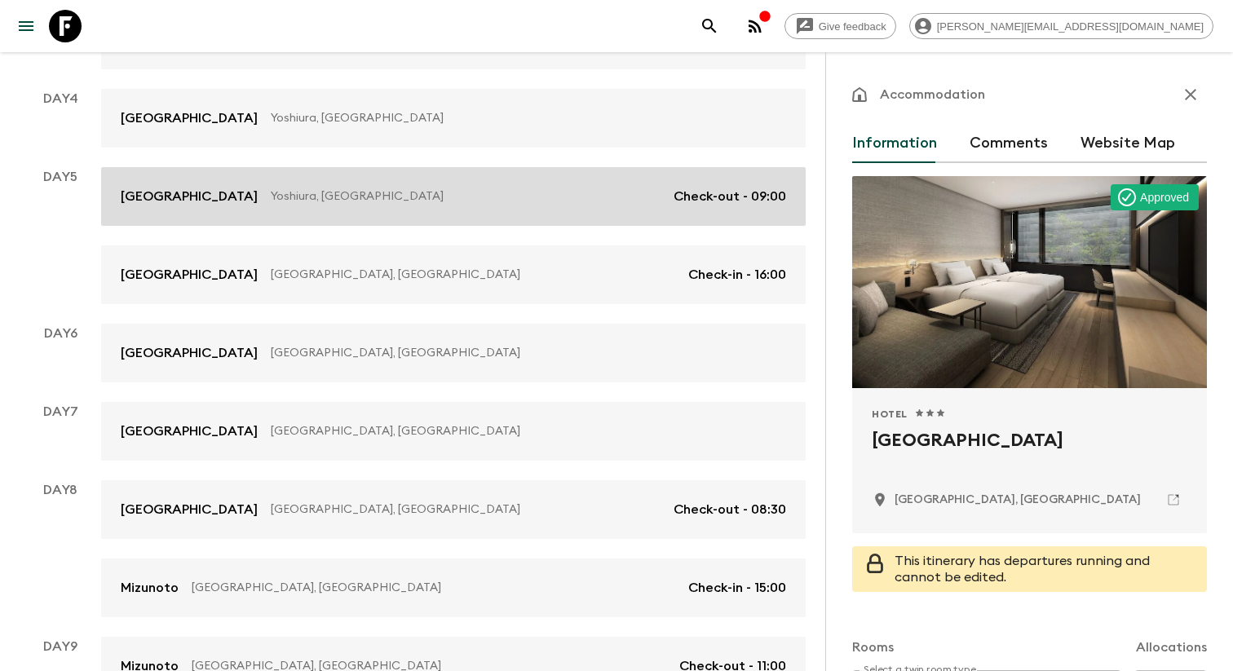
click at [458, 204] on p "Yoshiura, Japan" at bounding box center [466, 196] width 390 height 16
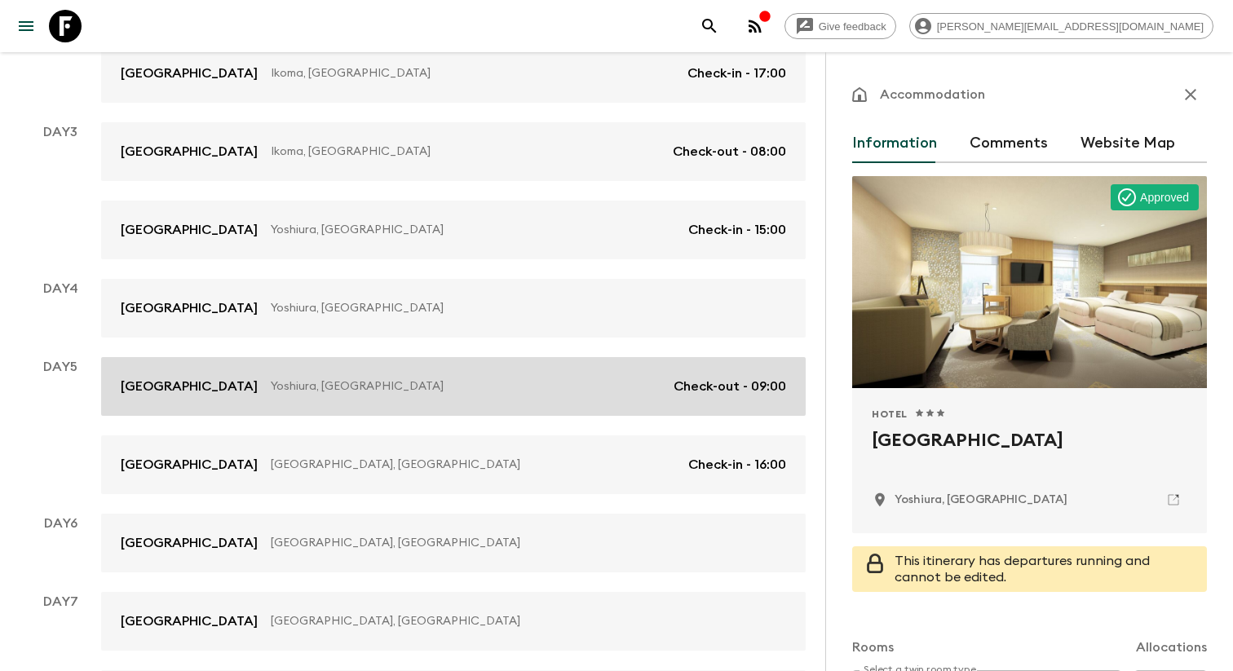
scroll to position [472, 0]
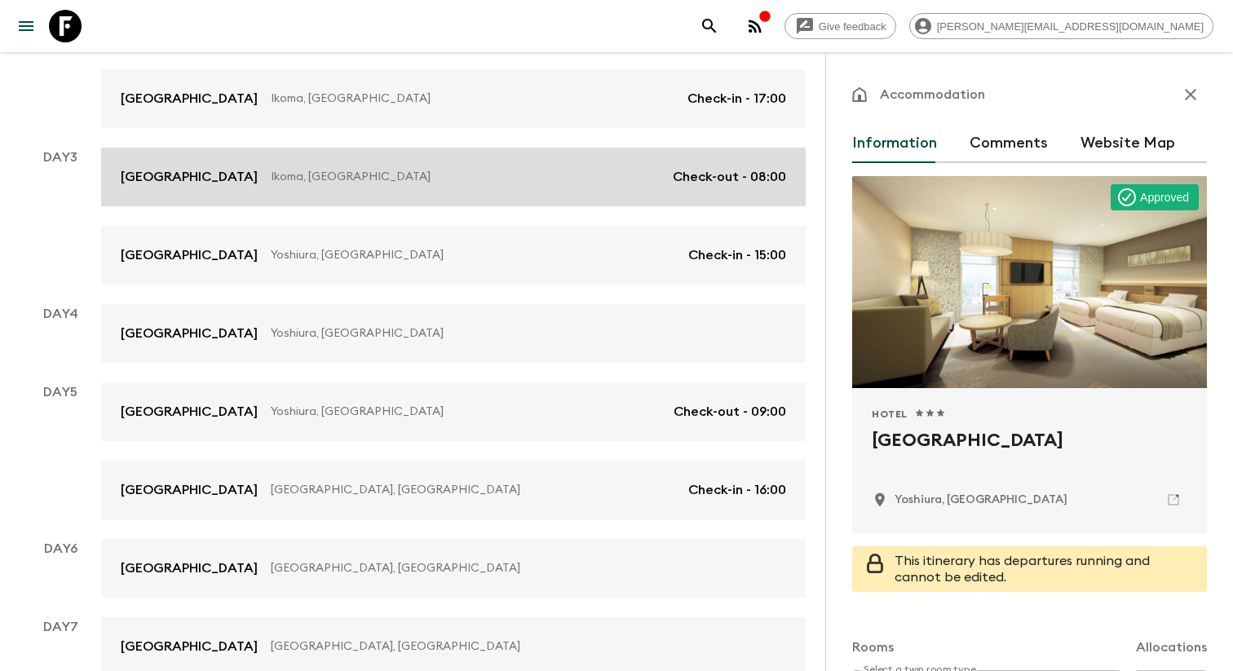
click at [455, 161] on link "Temple Town Hotel WAQOO Horyuji Ikoma, Japan Check-out - 08:00" at bounding box center [453, 177] width 705 height 59
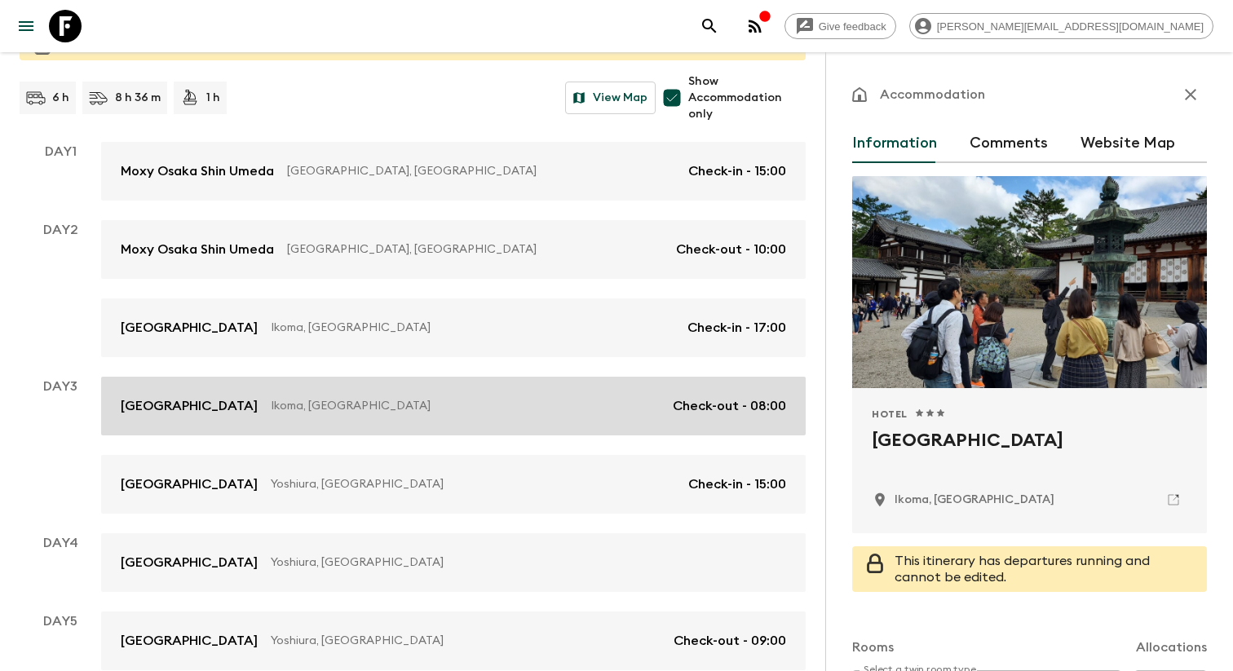
scroll to position [232, 0]
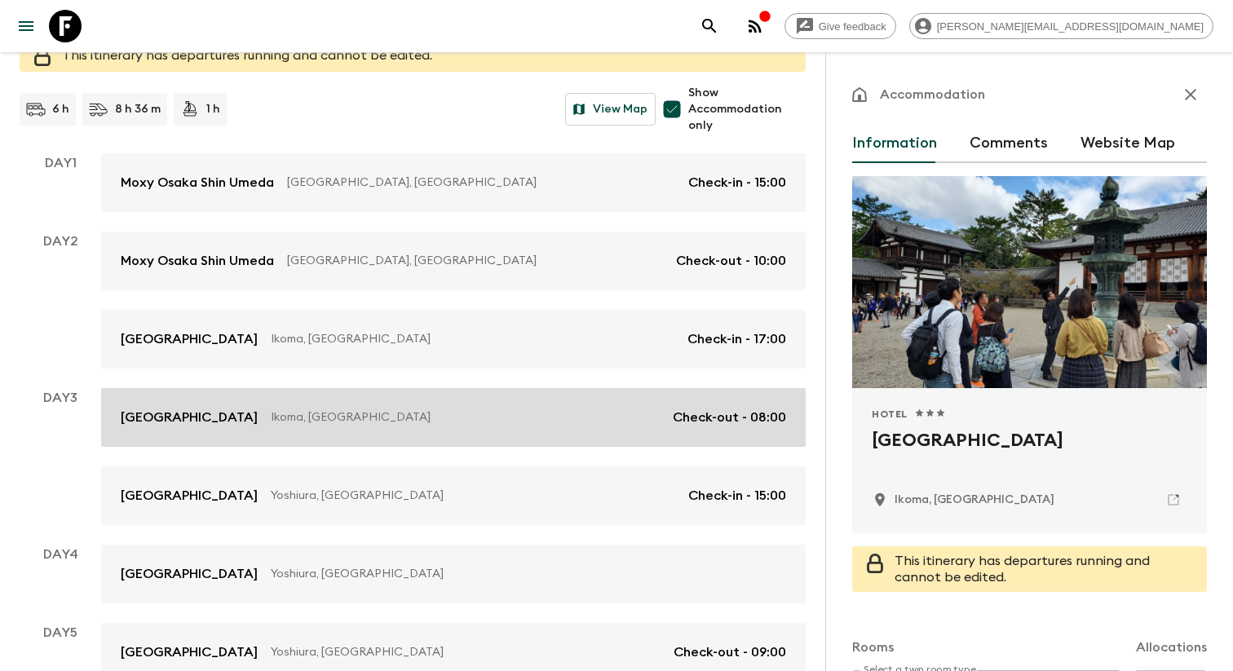
click at [455, 161] on link "Moxy Osaka Shin Umeda Osaka, Japan Check-in - 15:00" at bounding box center [453, 182] width 705 height 59
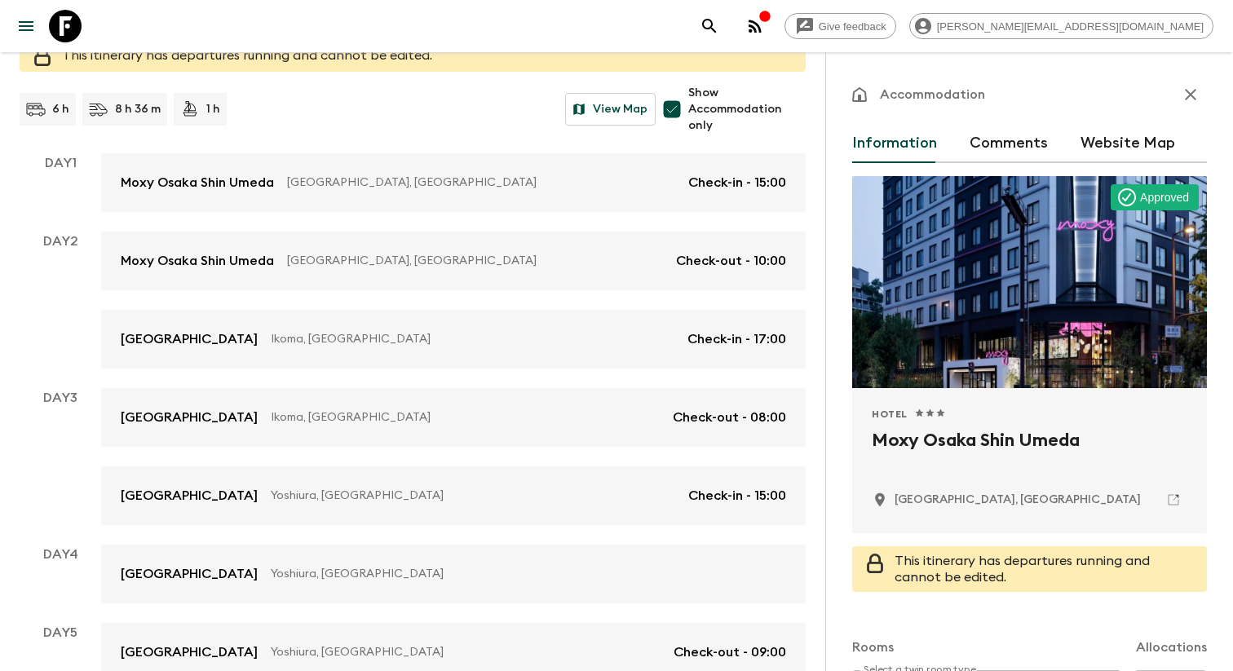
click at [1167, 506] on icon at bounding box center [1173, 500] width 15 height 15
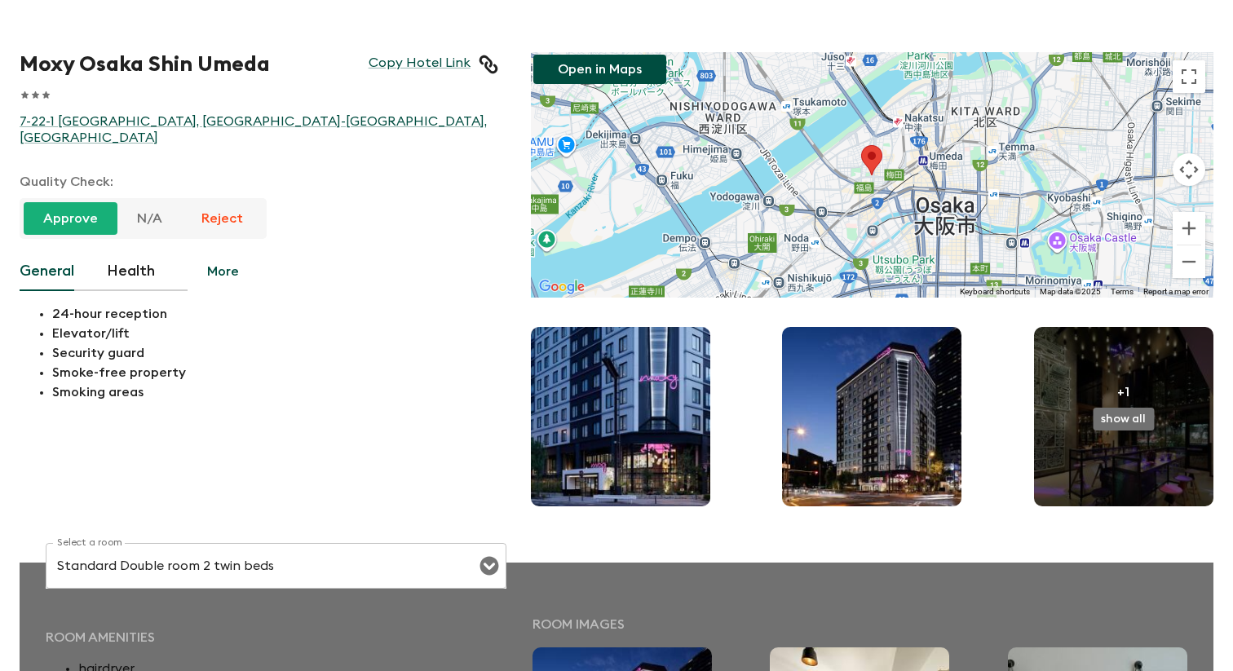
click at [1121, 387] on p "+1" at bounding box center [1123, 392] width 12 height 20
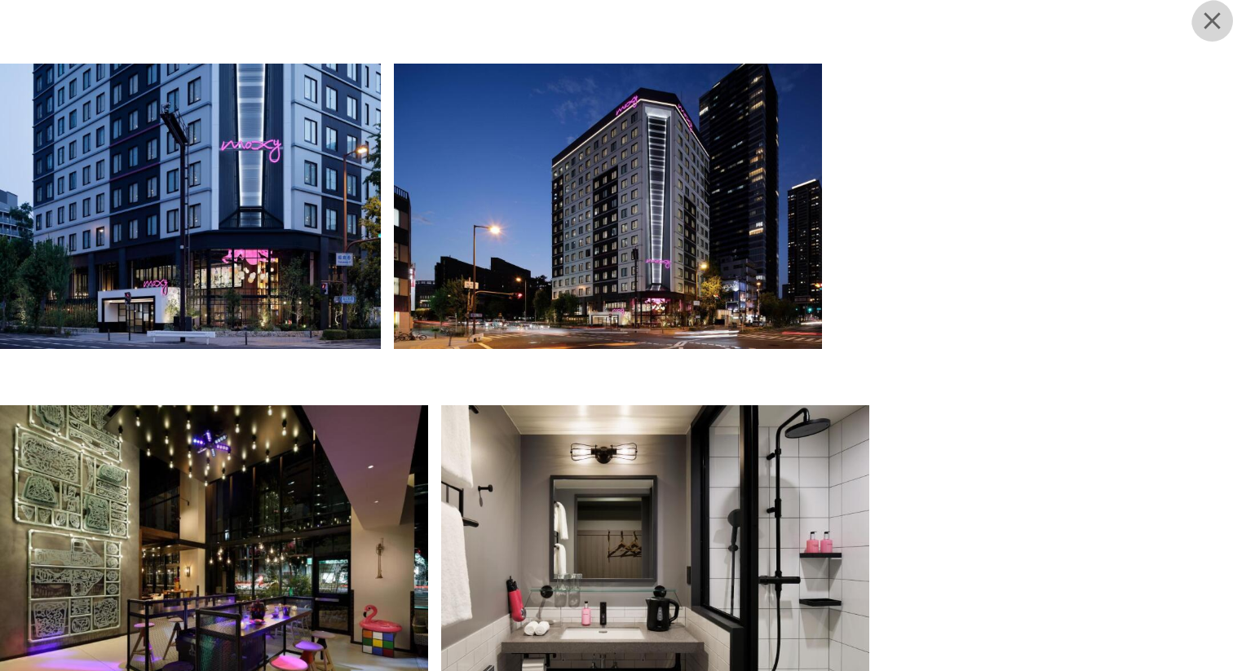
click at [1209, 32] on icon "button" at bounding box center [1212, 21] width 29 height 29
